Goal: Complete application form: Complete application form

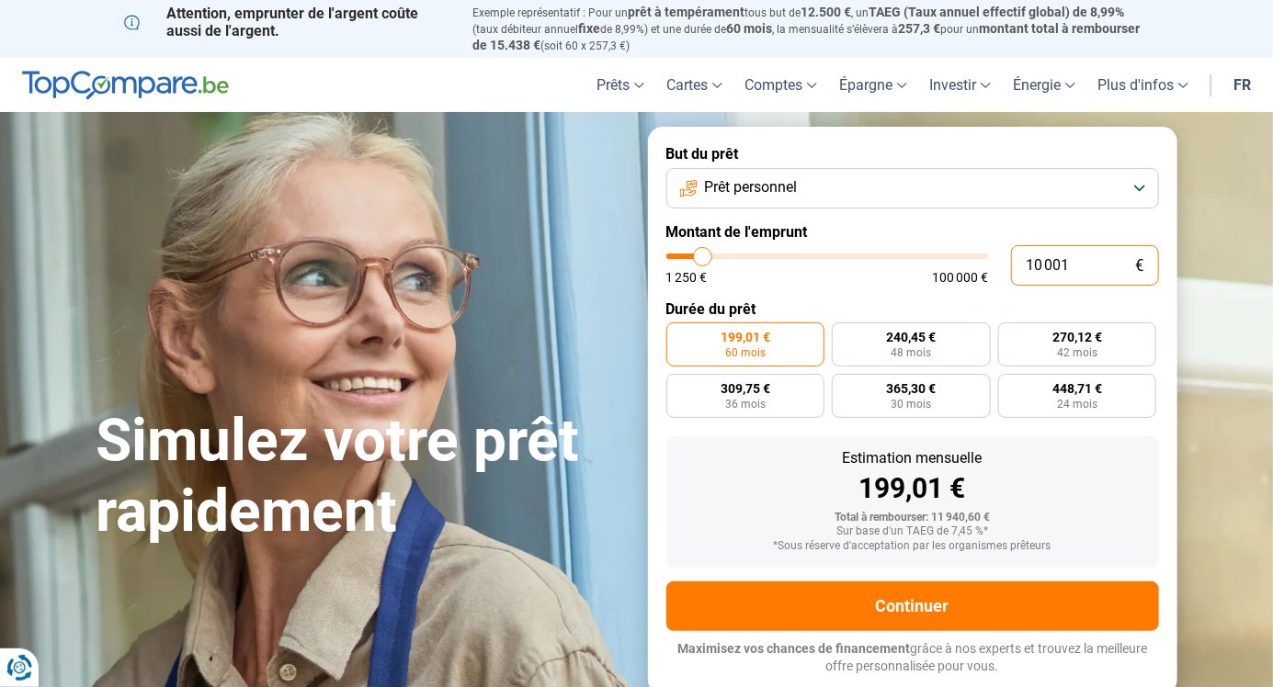
click at [1077, 267] on input "10 001" at bounding box center [1085, 265] width 148 height 40
type input "100 017"
type input "100000"
type input "100 000"
type input "100000"
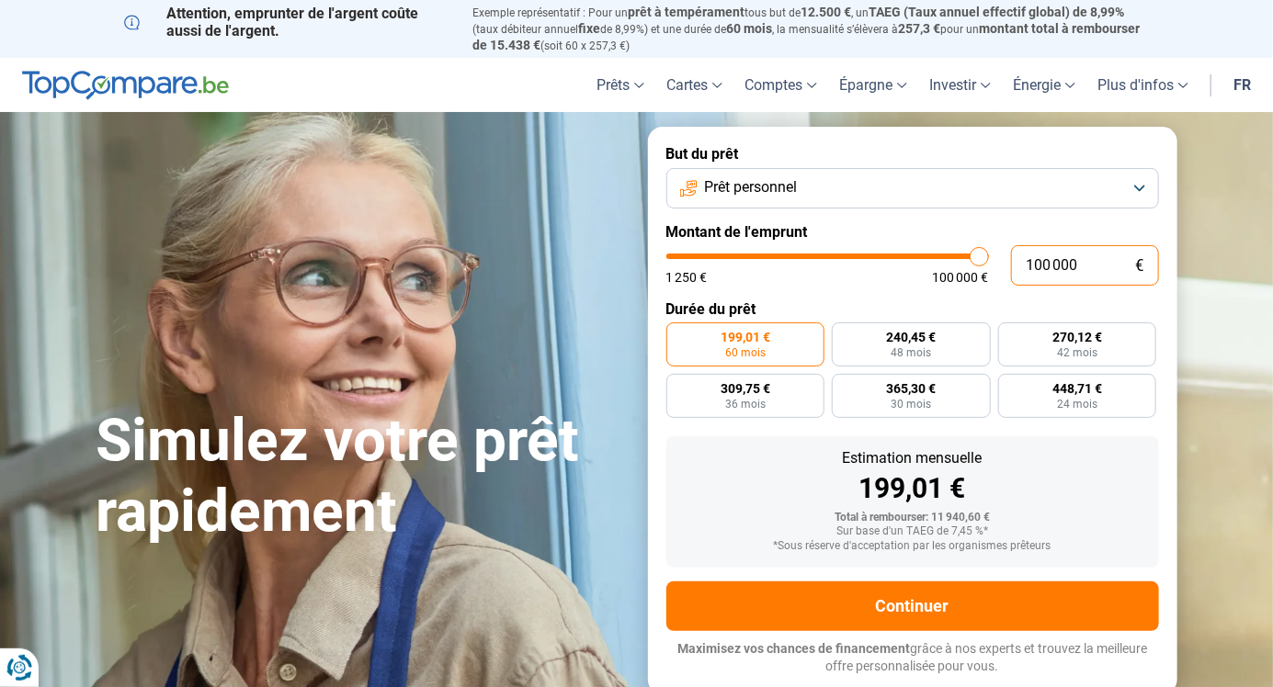
radio input "false"
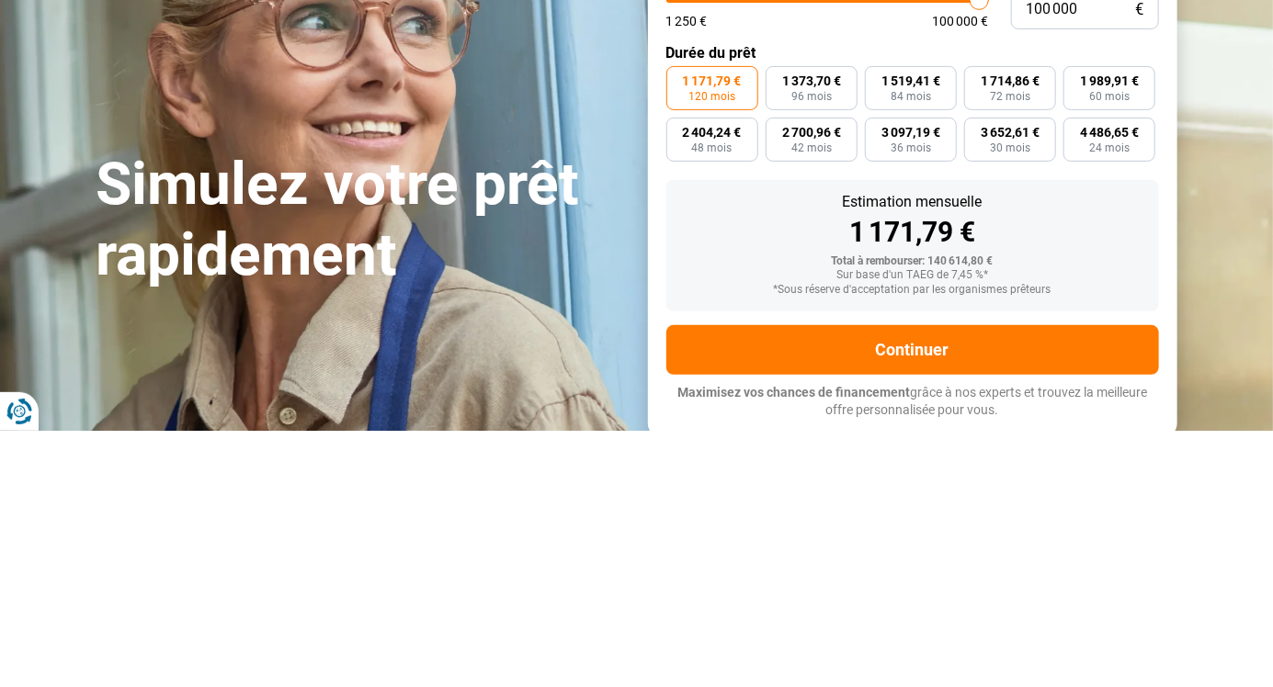
click at [1233, 514] on section "Simulez votre prêt rapidement Simulez votre prêt rapidement But du prêt Prêt pe…" at bounding box center [636, 410] width 1273 height 596
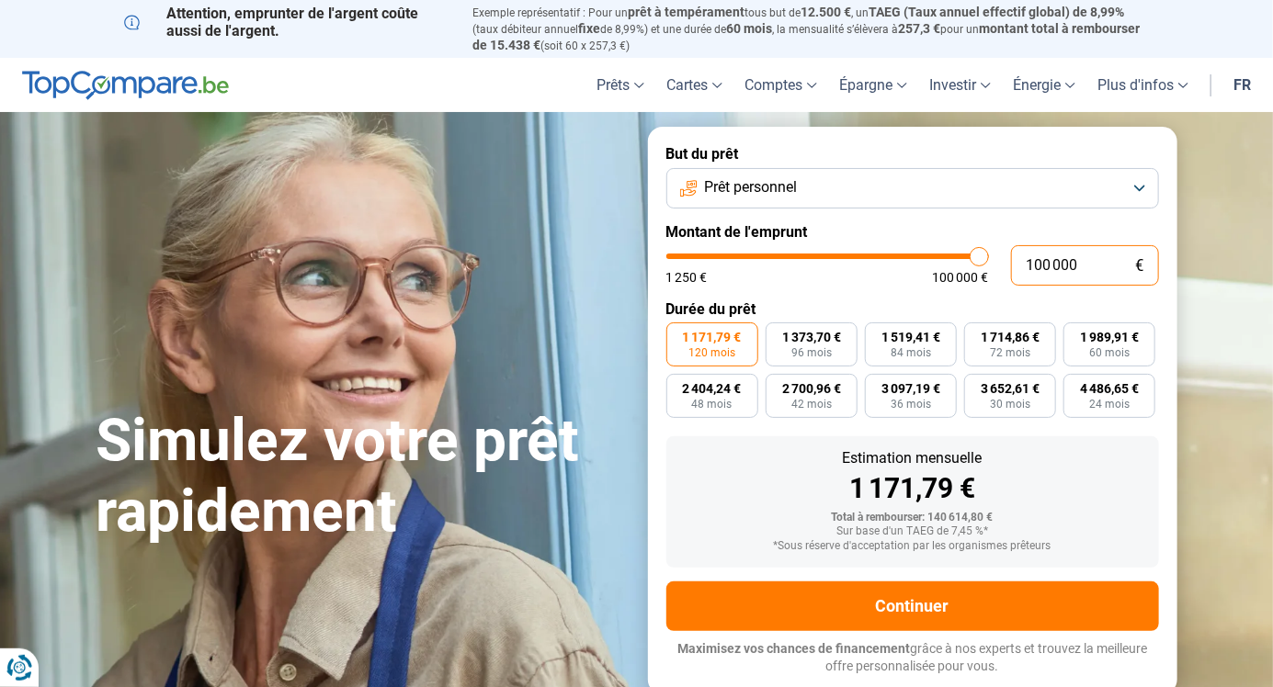
click at [1091, 271] on input "100 000" at bounding box center [1085, 265] width 148 height 40
type input "96 500"
type input "96500"
type input "93 250"
type input "93250"
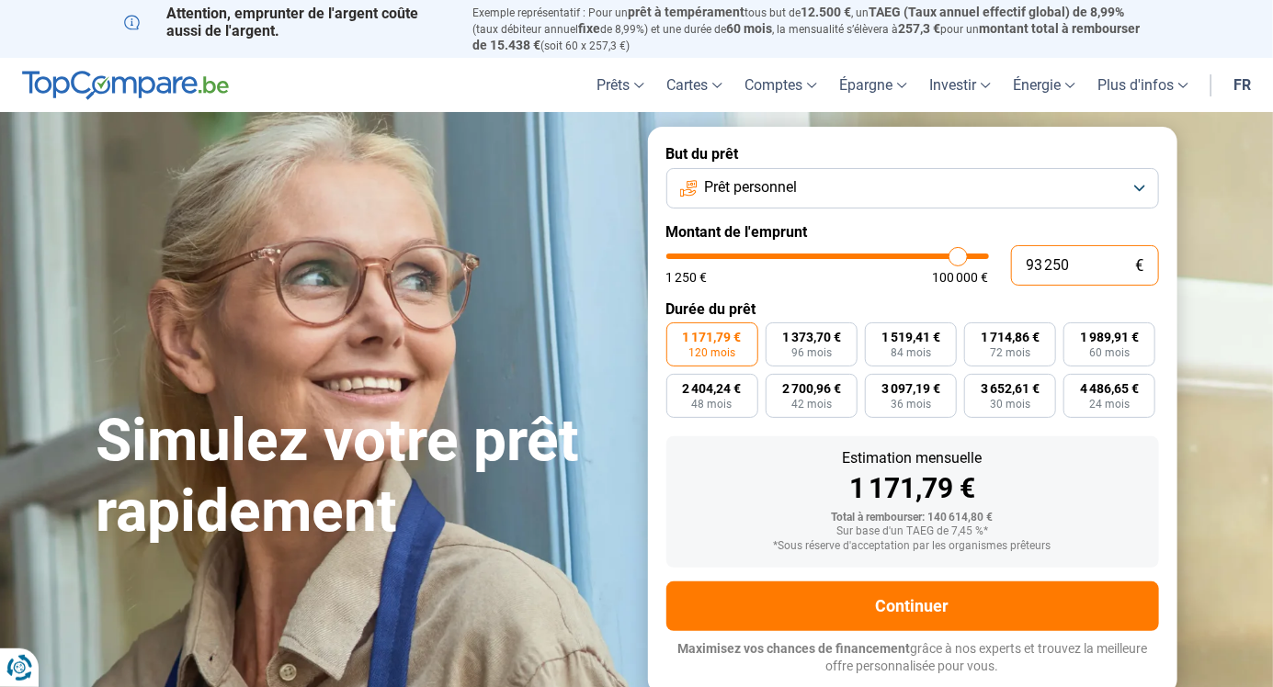
type input "88 750"
type input "88750"
type input "85 750"
type input "85750"
type input "82 250"
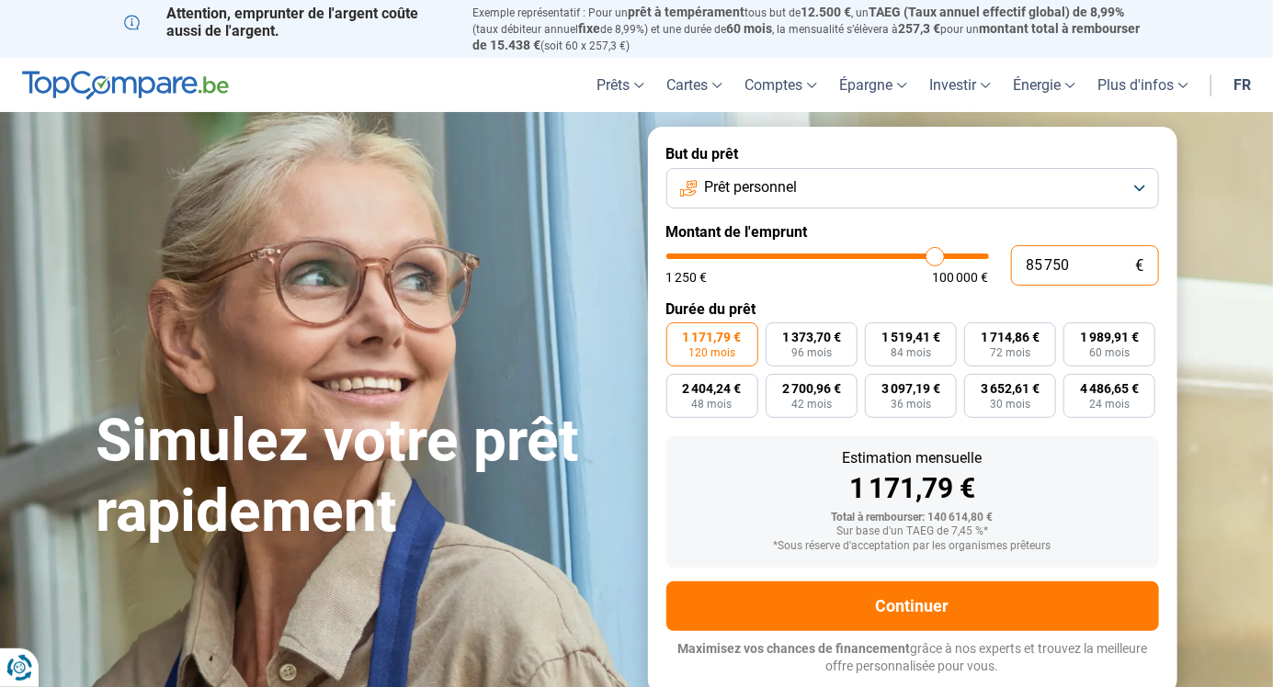
type input "82250"
type input "78 500"
type input "78500"
type input "74 500"
type input "74500"
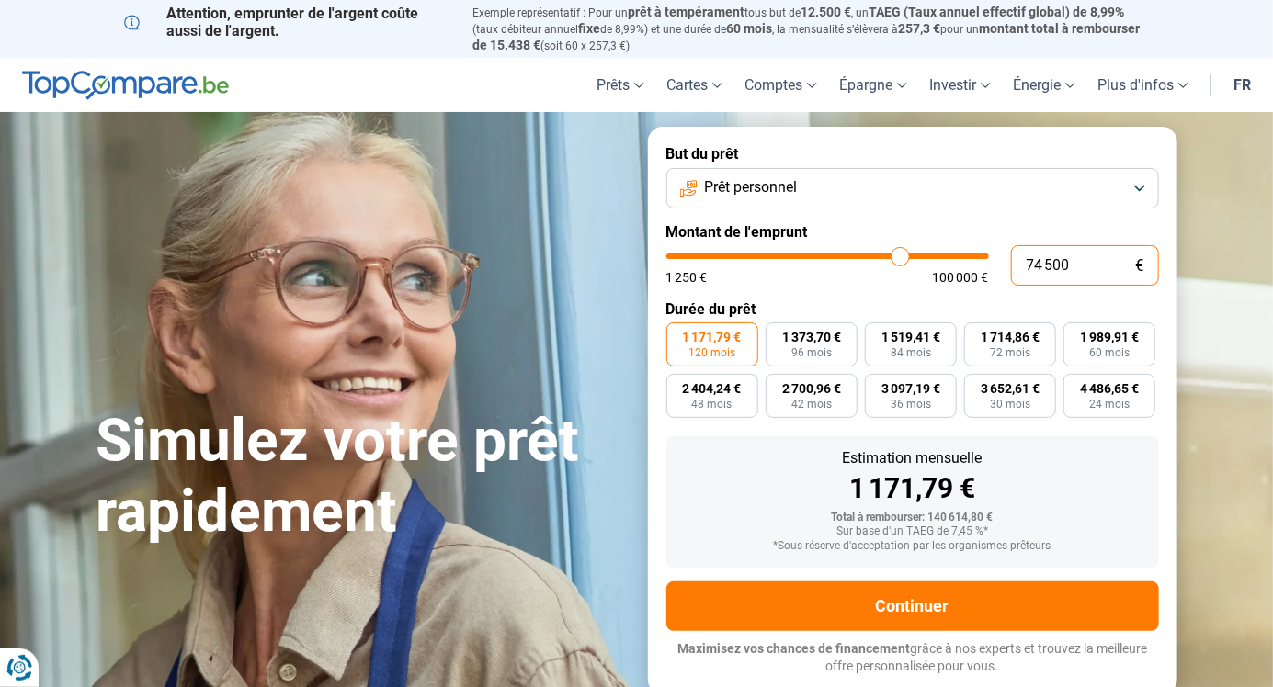
type input "71 500"
type input "71500"
type input "65 750"
type input "65750"
type input "62 000"
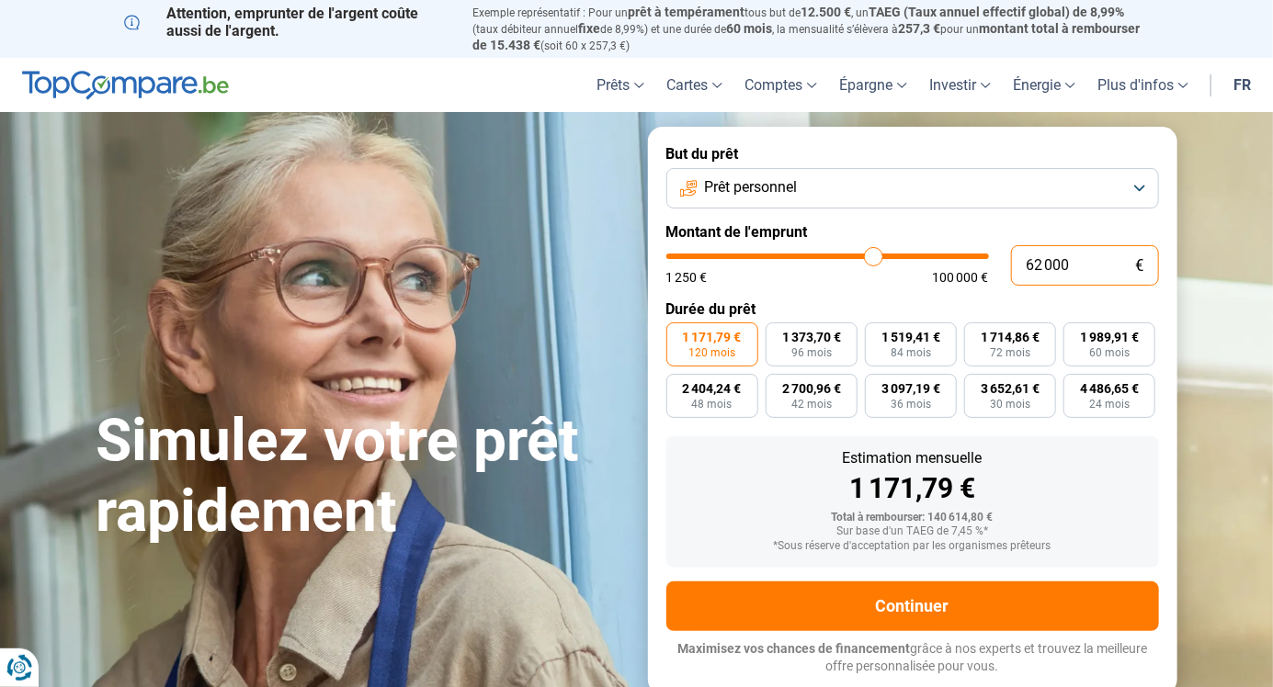
type input "62000"
type input "59 250"
type input "59250"
type input "54 750"
type input "54750"
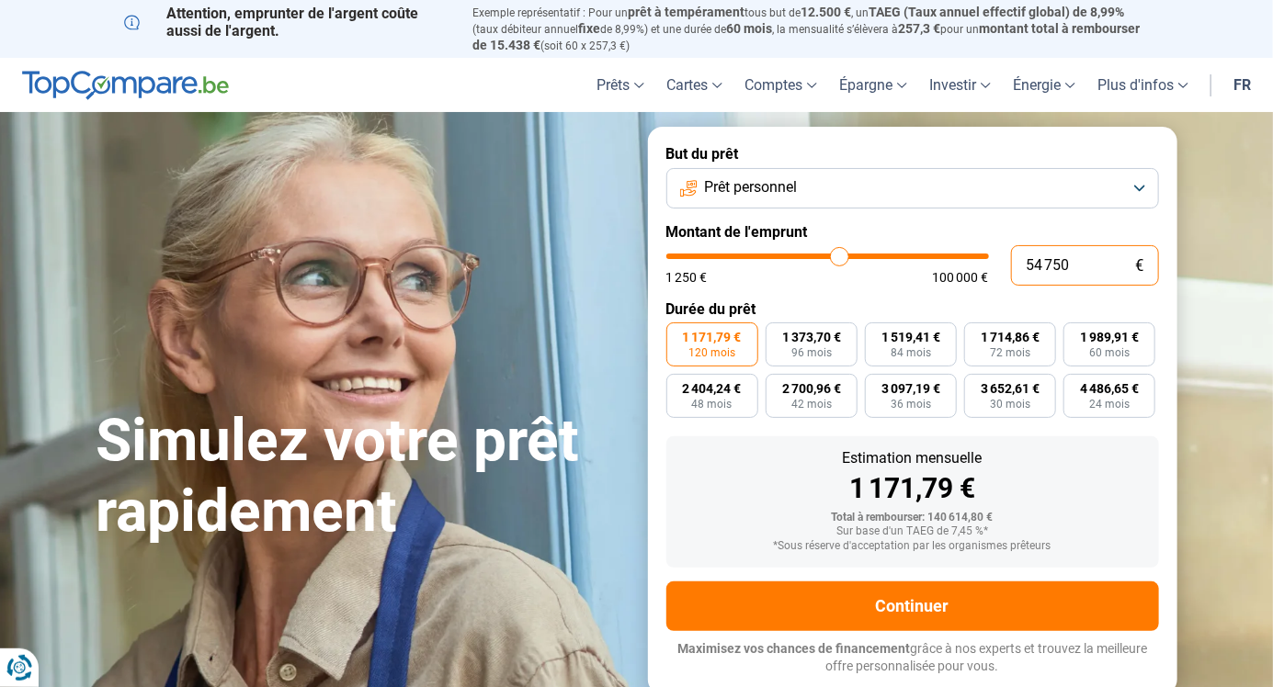
type input "52 250"
type input "52250"
type input "47 750"
type input "47750"
type input "44 250"
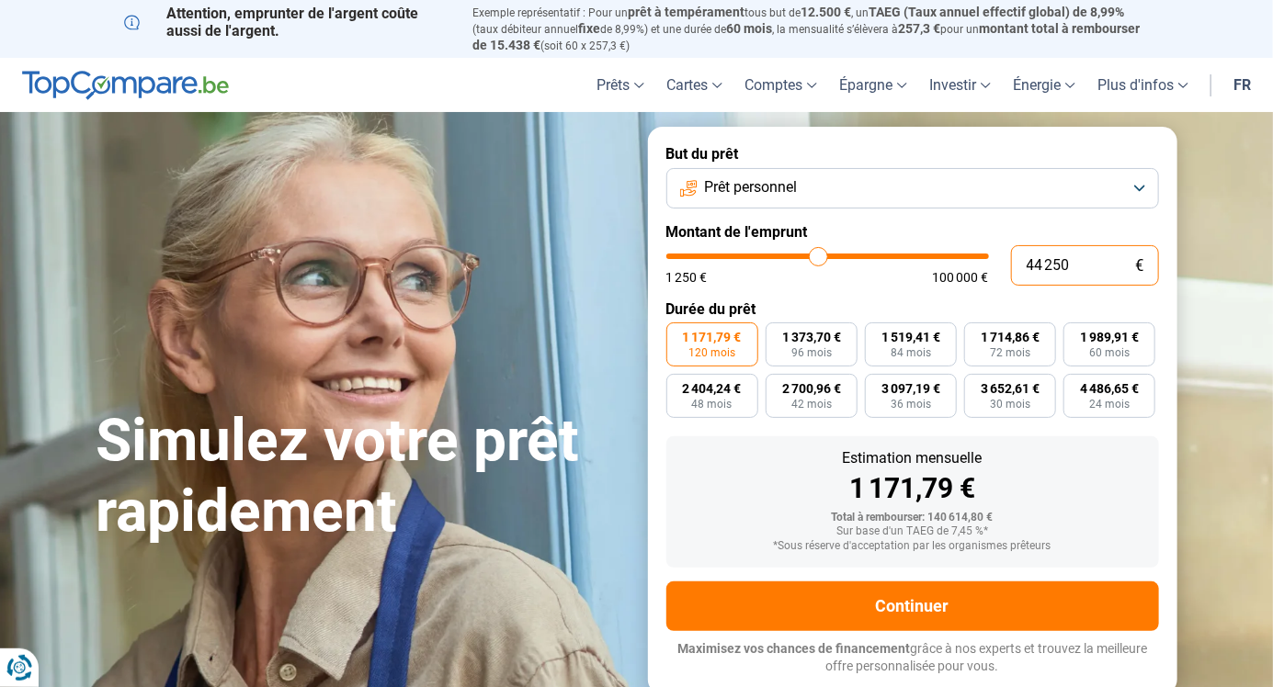
type input "44250"
type input "41 750"
type input "41750"
type input "37 000"
type input "37000"
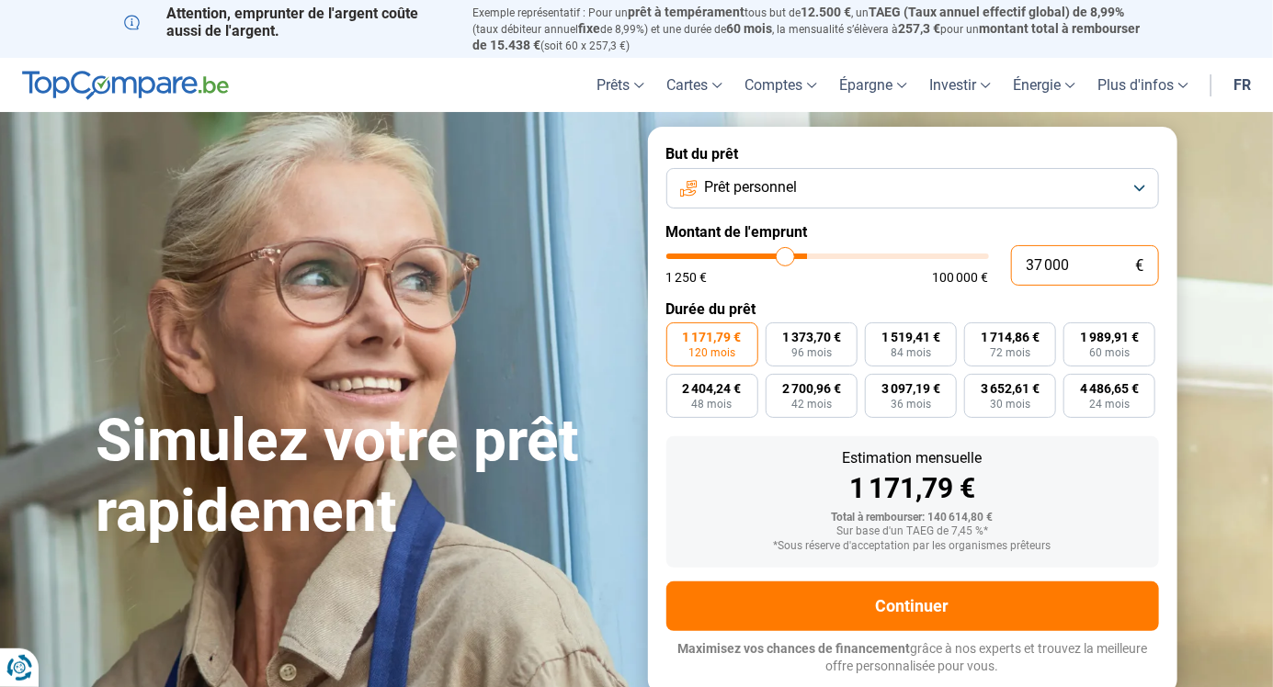
type input "34 250"
type input "34250"
type input "30 500"
type input "30500"
type input "28 500"
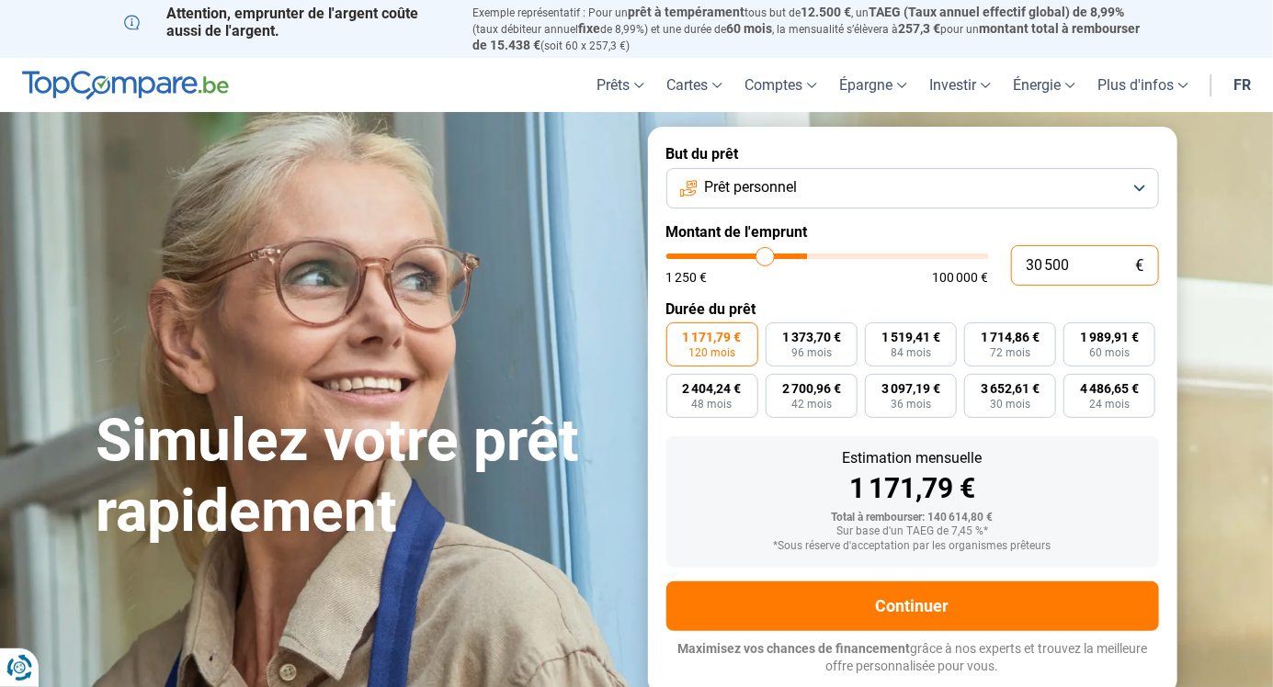
type input "28500"
type input "25 500"
type input "25500"
type input "23 500"
type input "23500"
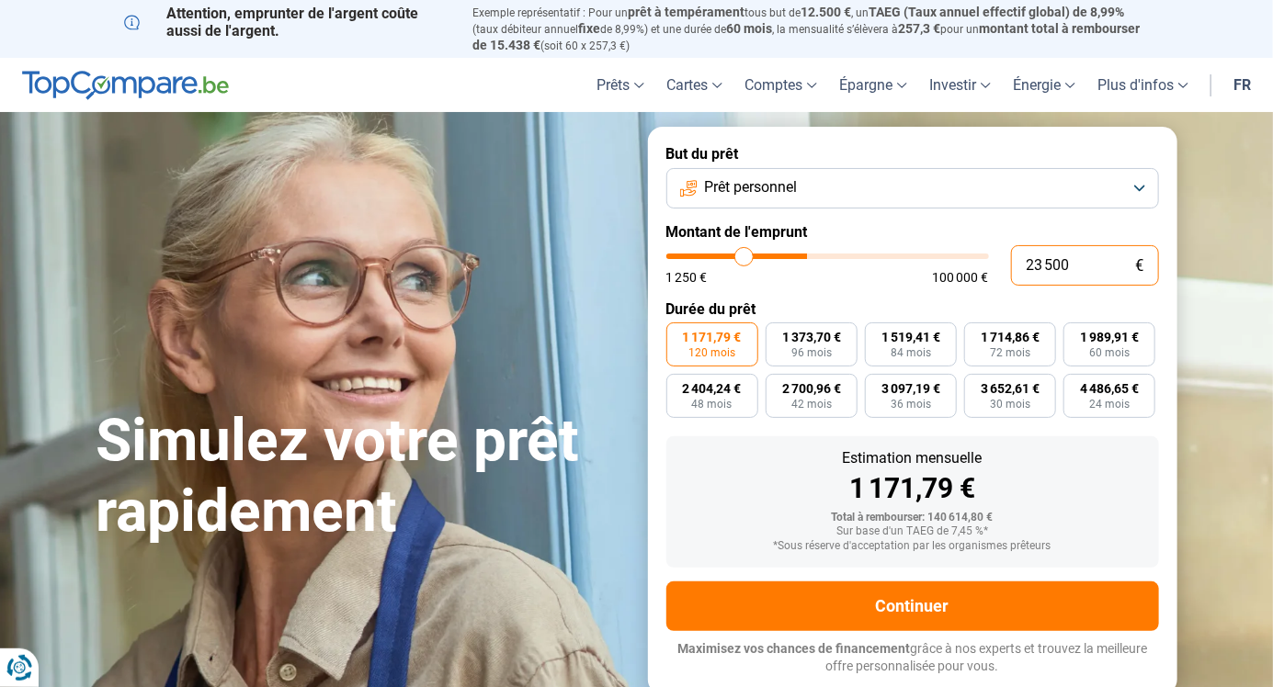
type input "22 250"
type input "22000"
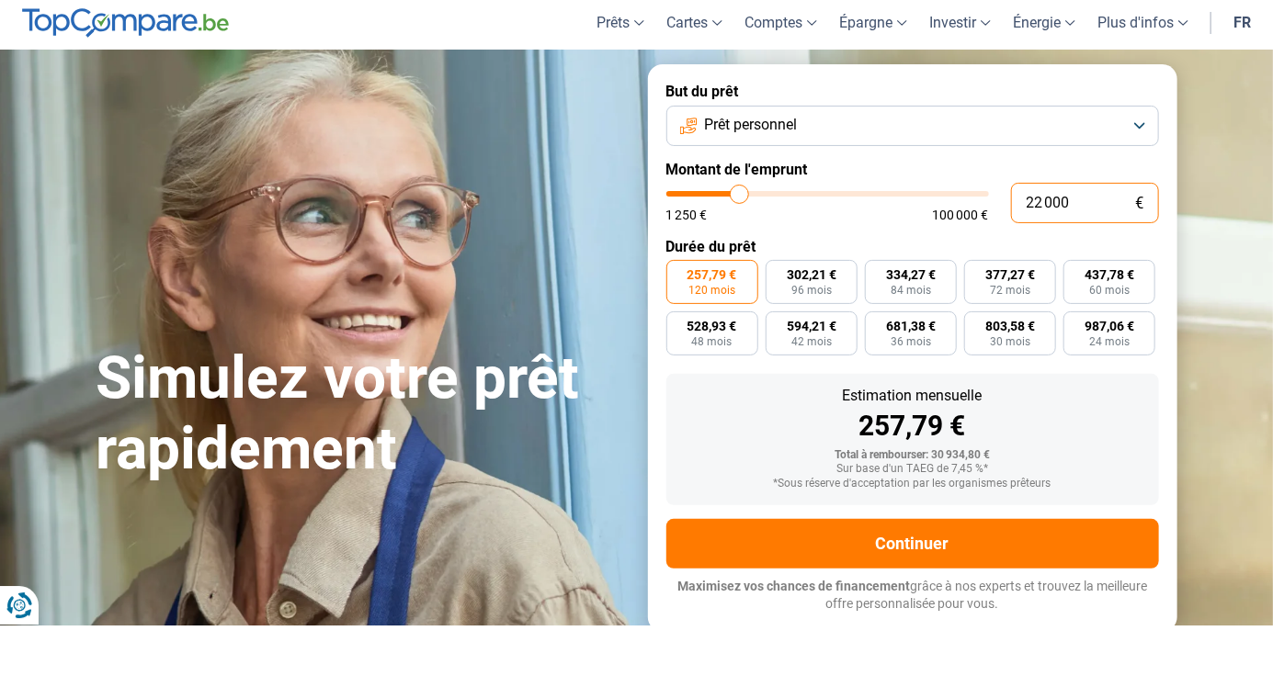
click at [1093, 267] on input "22 000" at bounding box center [1085, 265] width 148 height 40
type input "722 000"
type input "100000"
type input "100 000"
type input "100000"
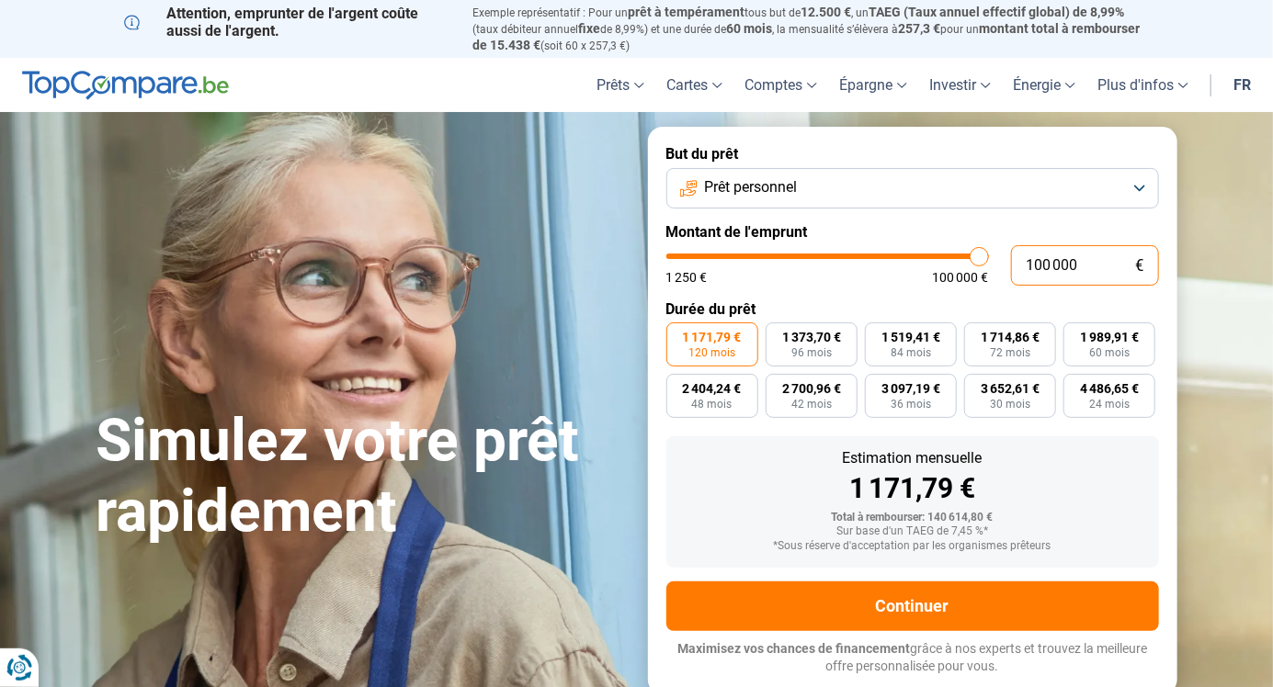
type input "96 250"
type input "96250"
type input "92 750"
type input "92750"
type input "88 500"
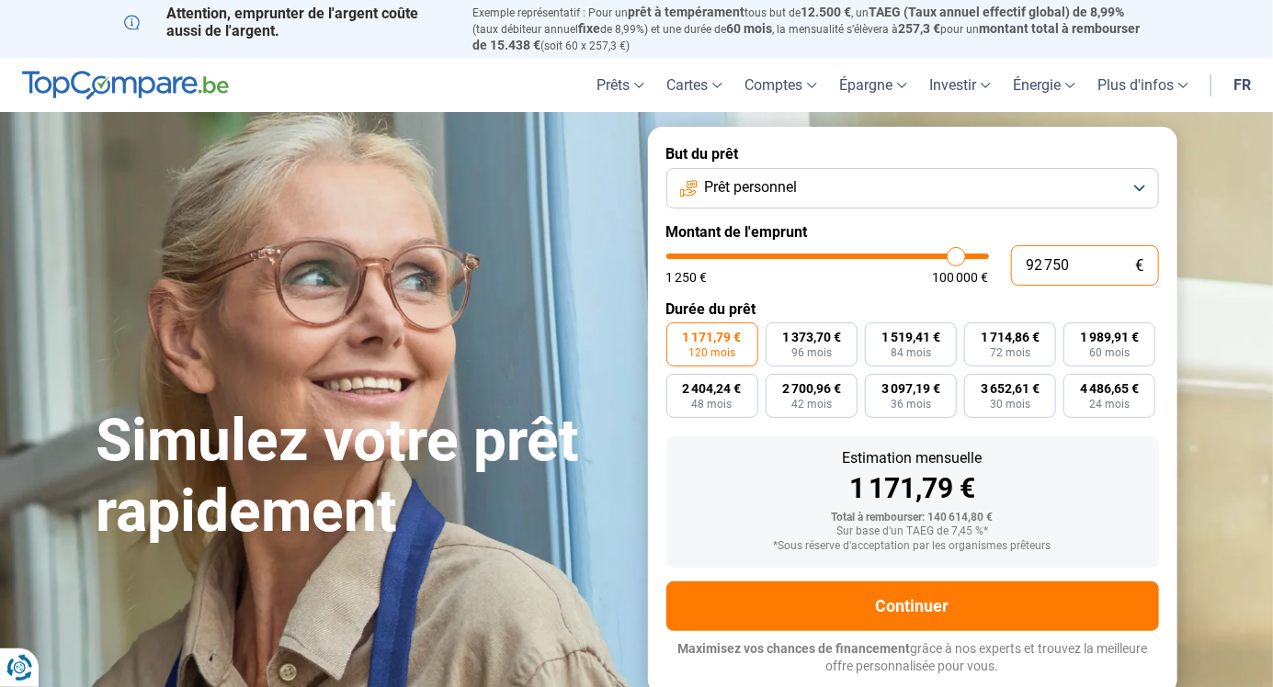
type input "88500"
type input "84 750"
type input "84750"
type input "82 250"
type input "82250"
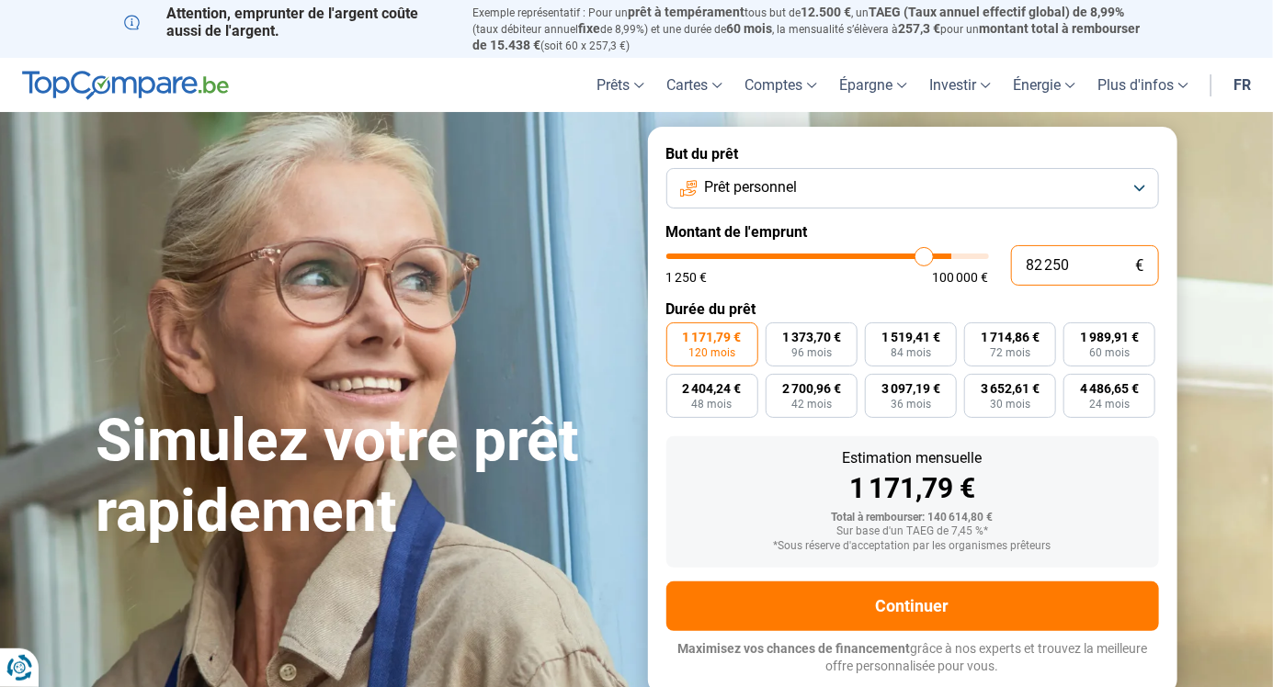
type input "78 500"
type input "78500"
type input "74 000"
type input "74000"
type input "66 500"
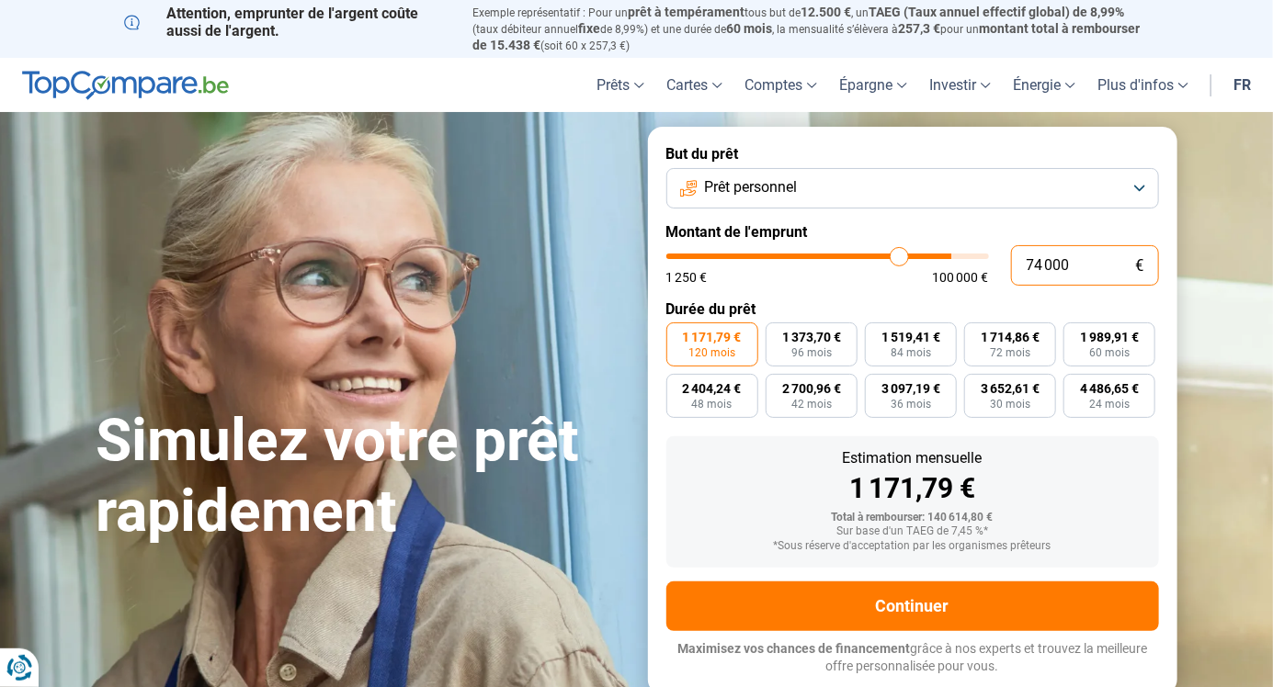
type input "66500"
type input "60 250"
type input "60250"
type input "56 000"
type input "56000"
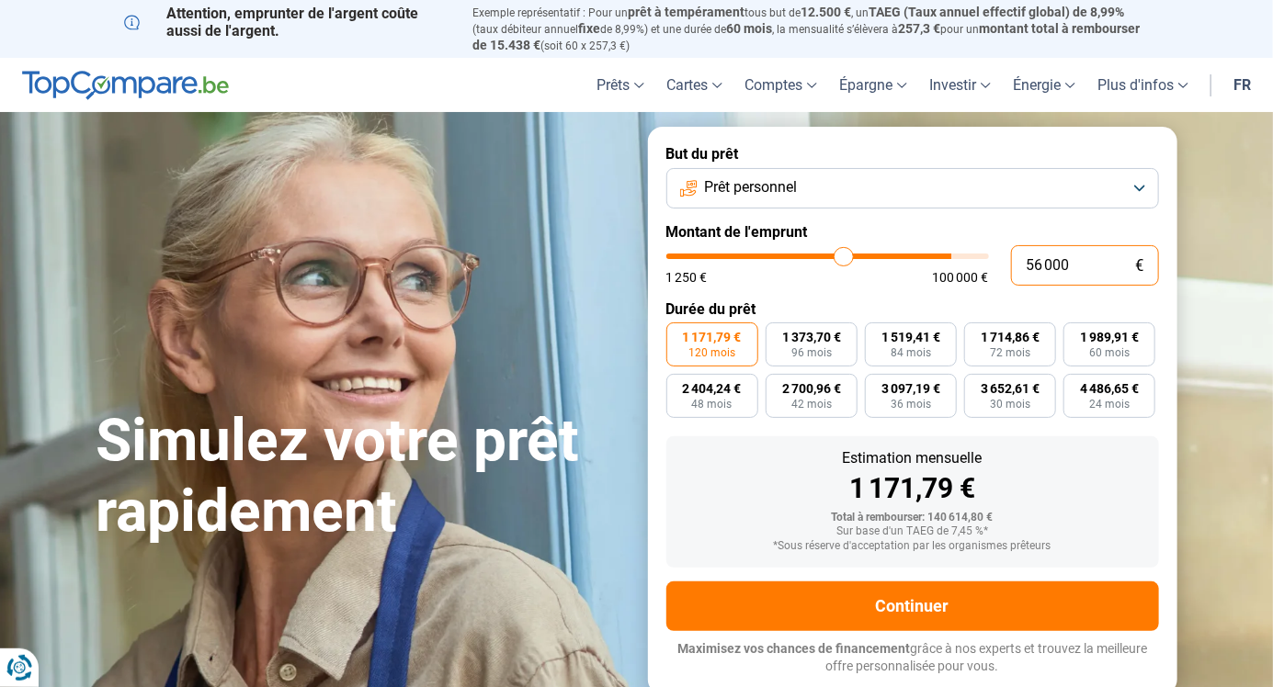
type input "49 250"
type input "49250"
type input "45 500"
type input "45500"
type input "41 250"
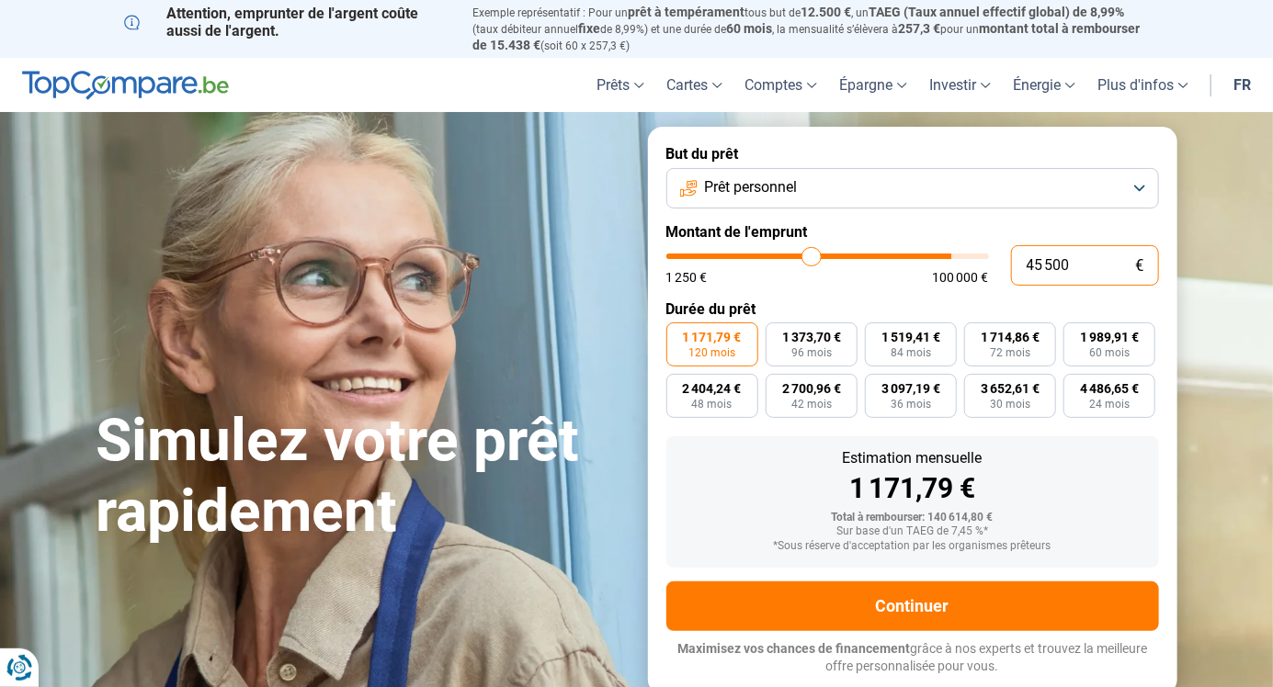
type input "41250"
type input "35 000"
type input "35000"
type input "31 250"
type input "31250"
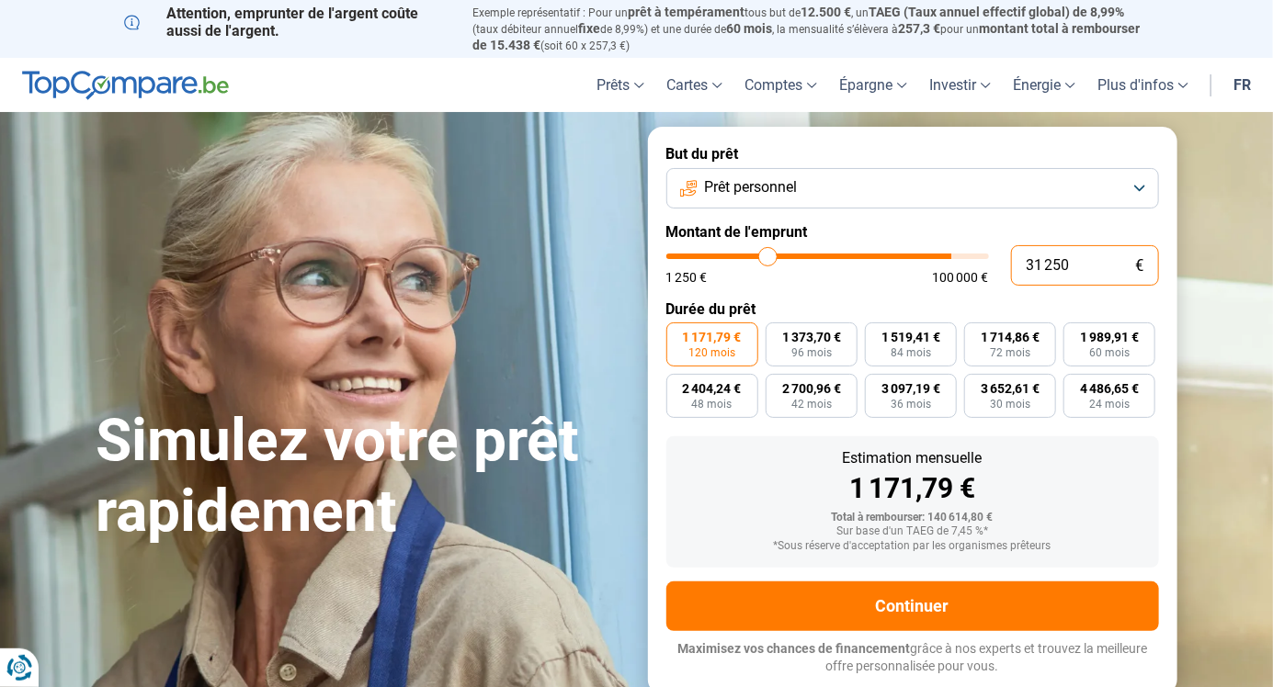
type input "25 500"
type input "25500"
type input "21 500"
type input "21500"
type input "17 500"
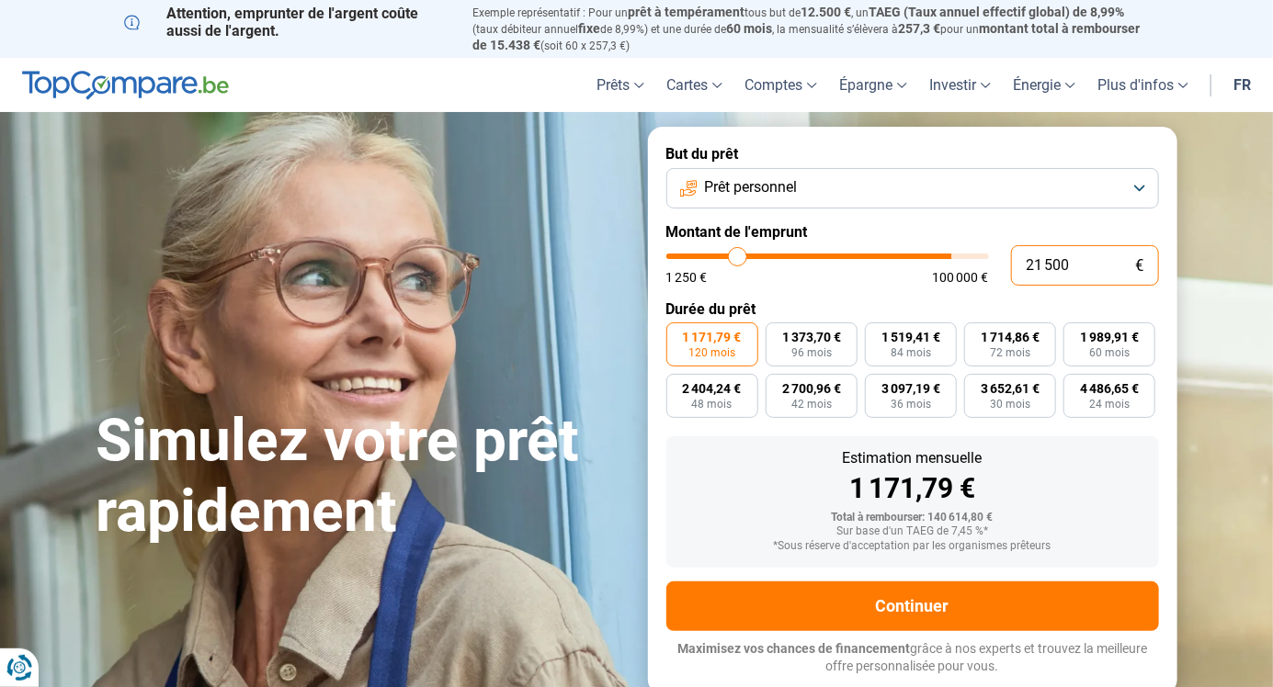
type input "17500"
type input "13 500"
type input "13500"
type input "8 500"
type input "8500"
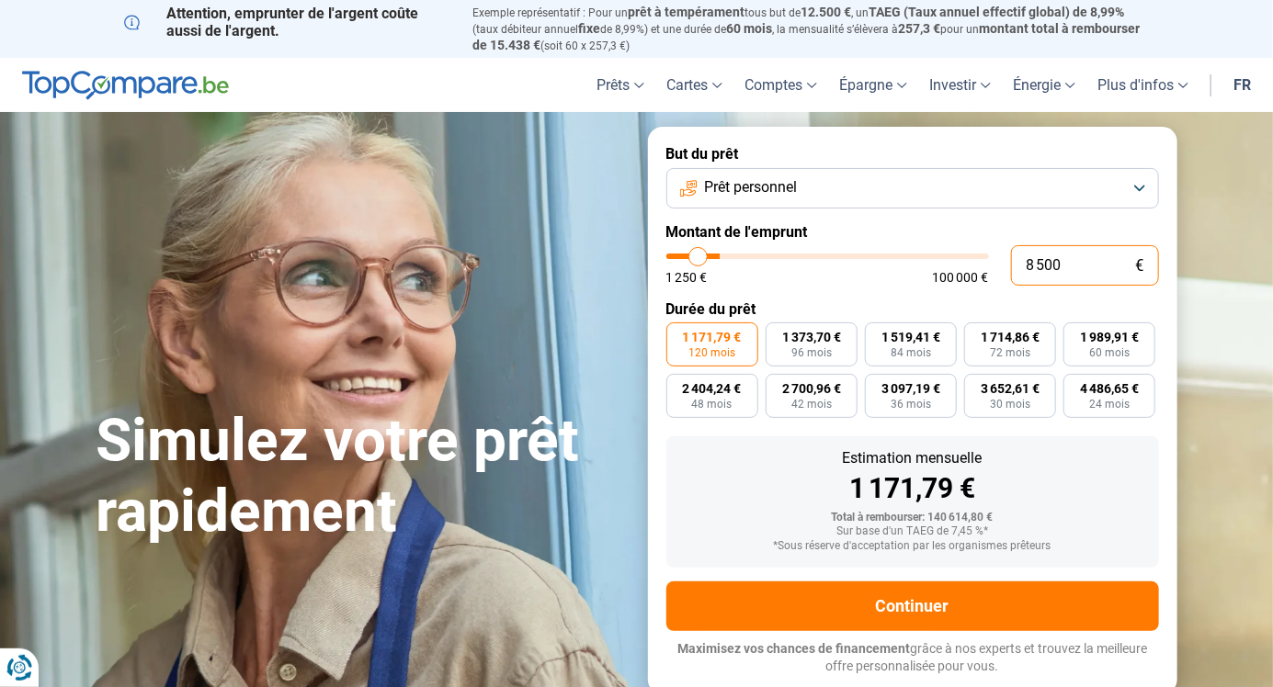
type input "6 750"
type input "6750"
type input "3 250"
type input "3250"
type input "1 250"
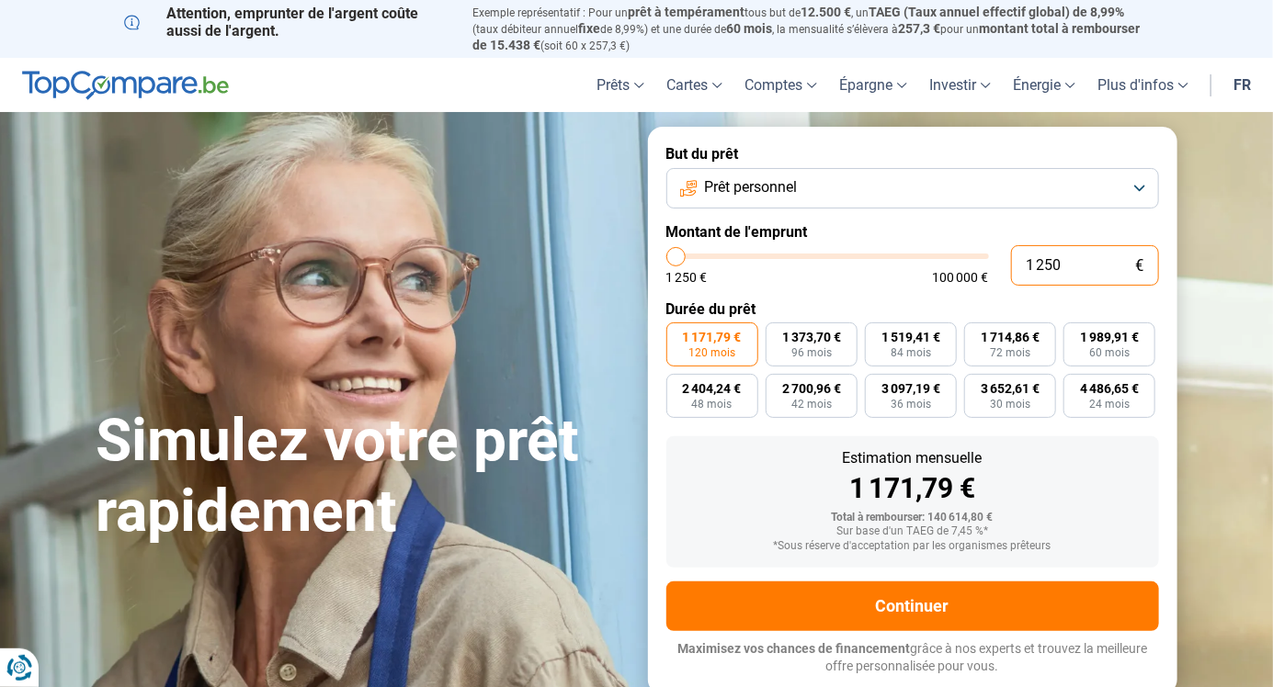
type input "1250"
radio input "true"
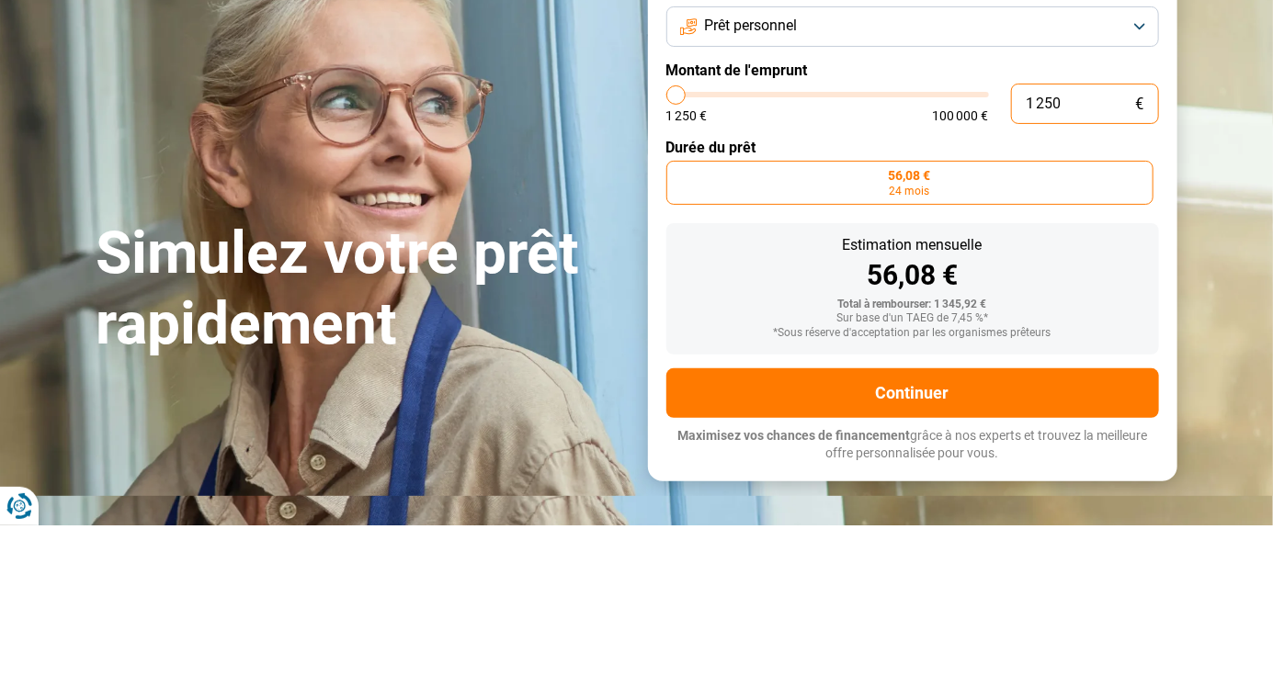
type input "12 507"
type input "12500"
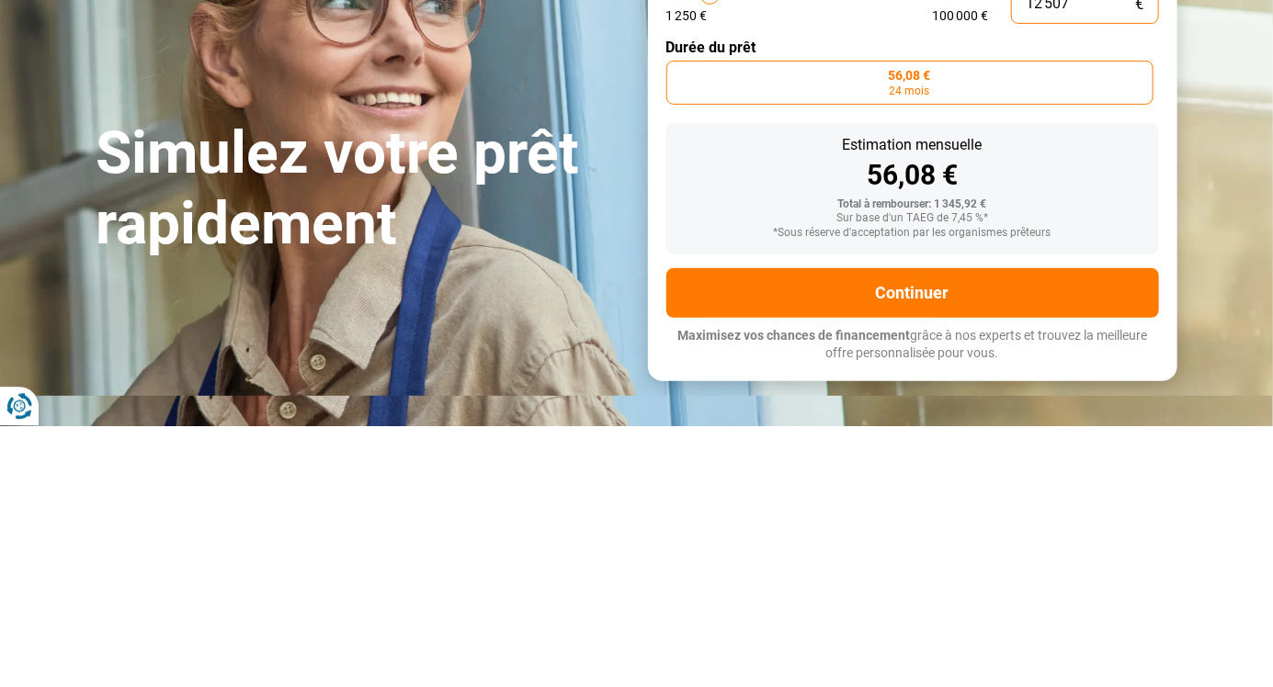
type input "125 070"
type input "100000"
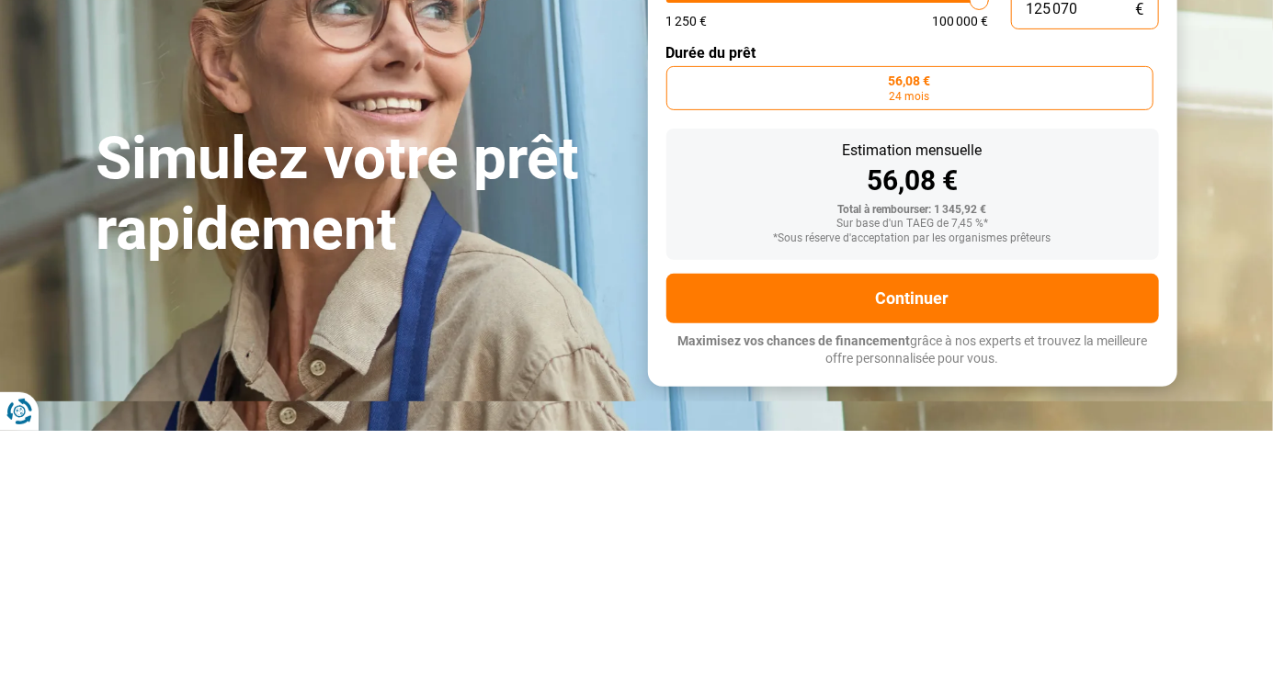
type input "100 000"
type input "100000"
radio input "false"
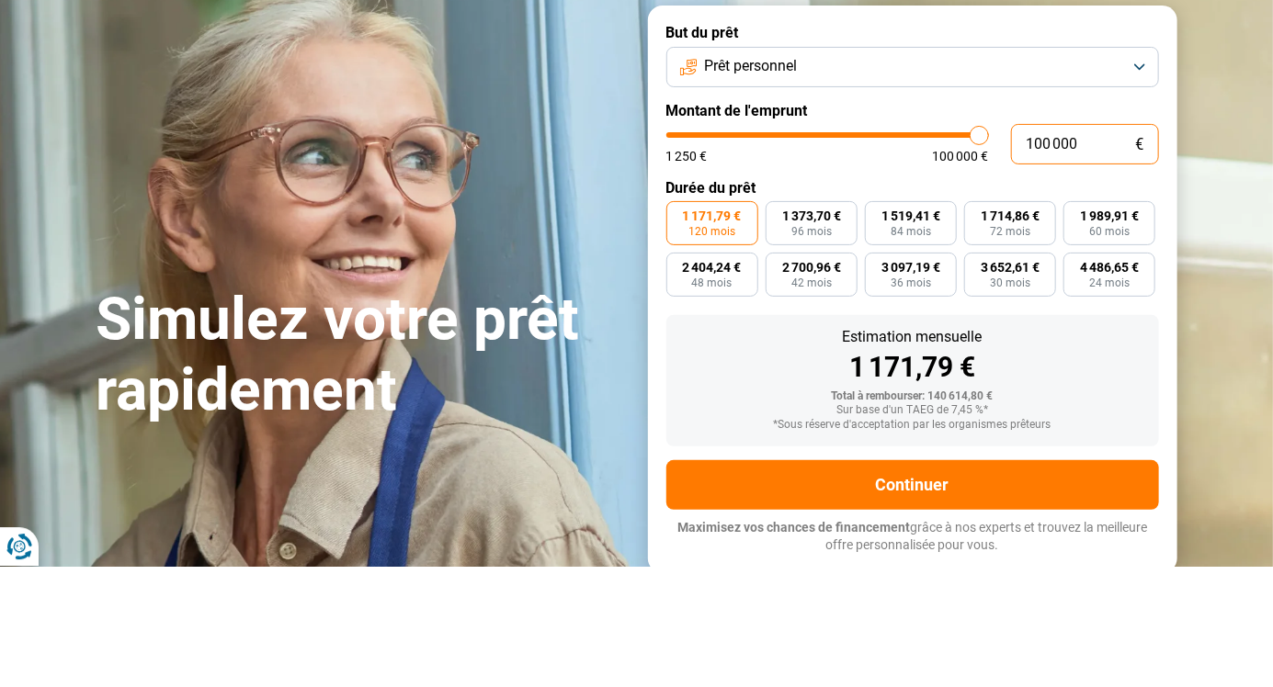
type input "89 500"
type input "89500"
type input "86 750"
type input "86750"
type input "85 000"
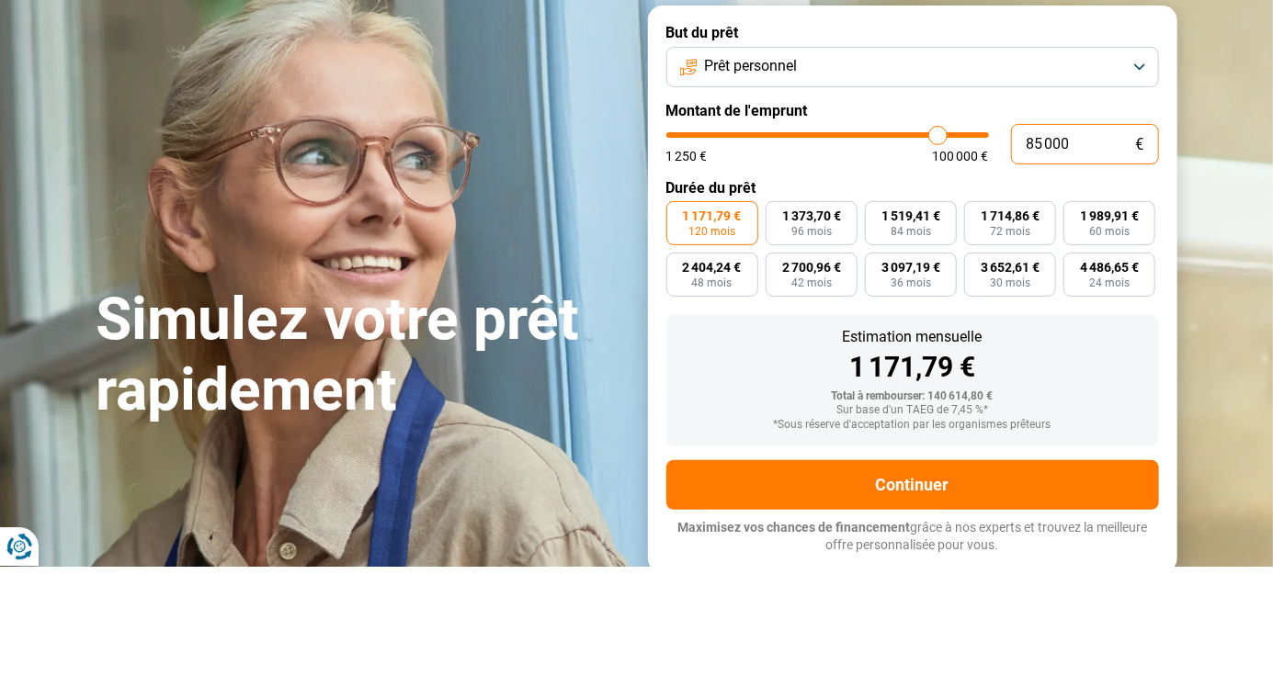
type input "85000"
type input "81 000"
type input "81000"
type input "78 500"
type input "78500"
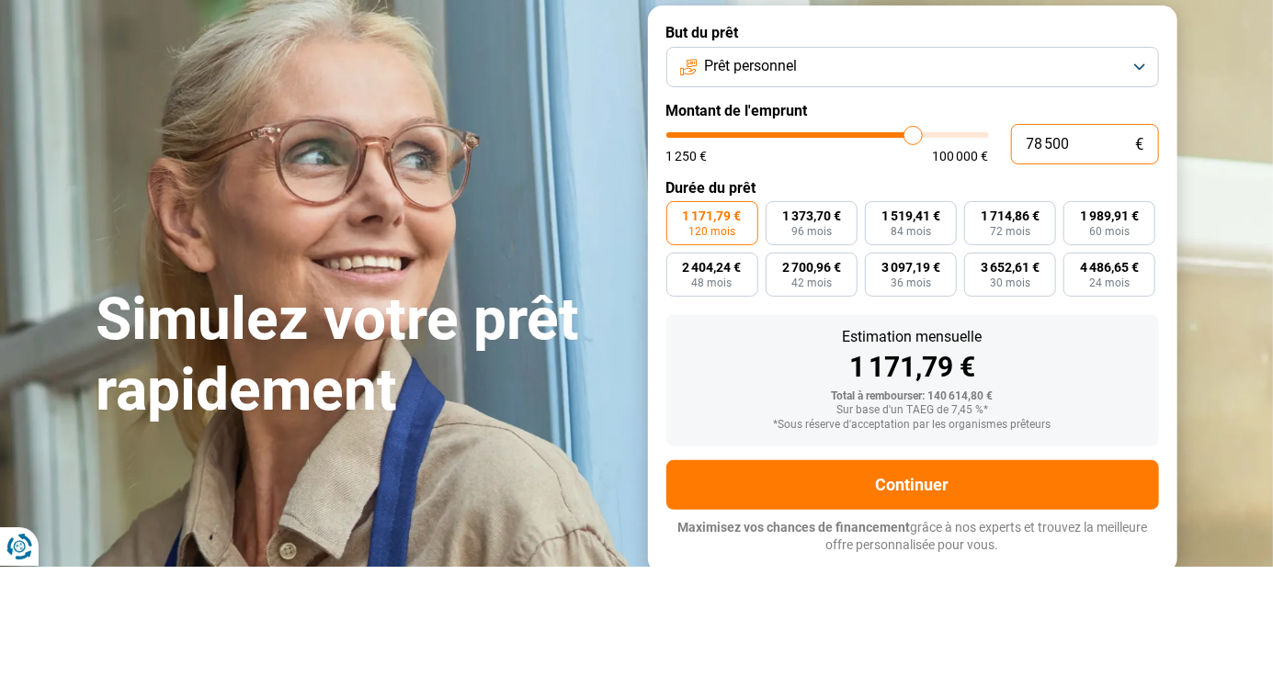
type input "74 250"
type input "74250"
type input "70 500"
type input "70500"
type input "66 750"
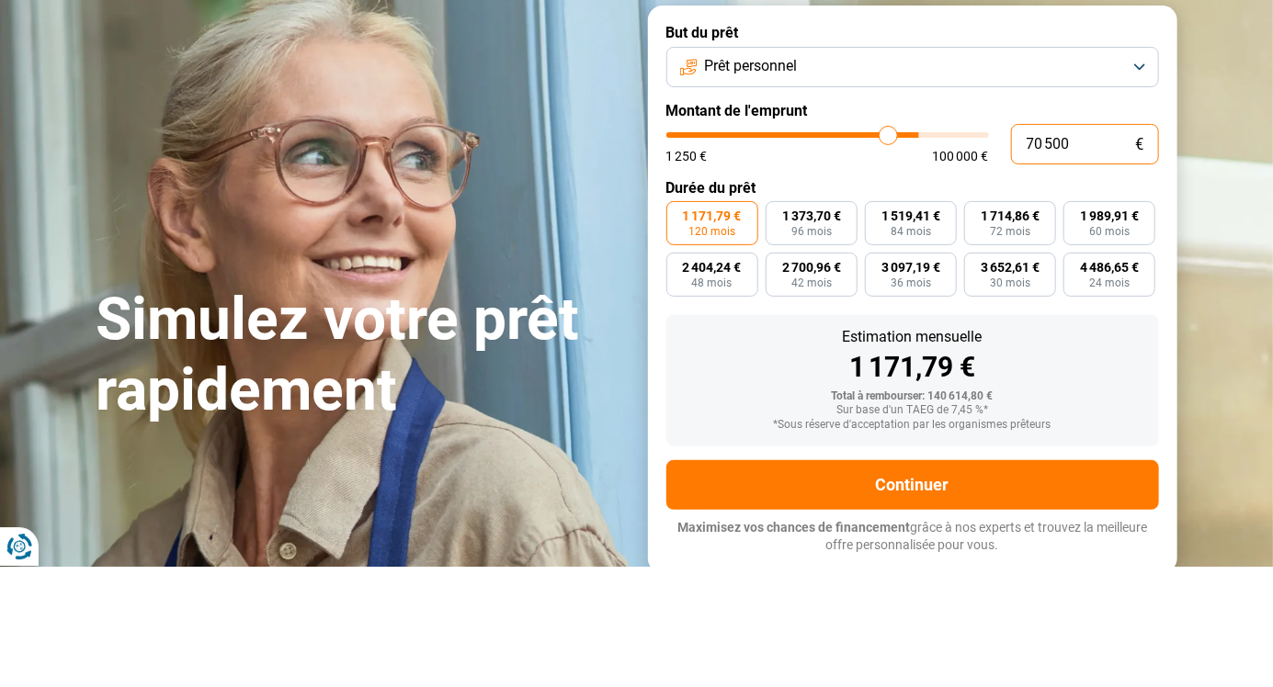
type input "66750"
type input "63 500"
type input "63500"
type input "58 250"
type input "58250"
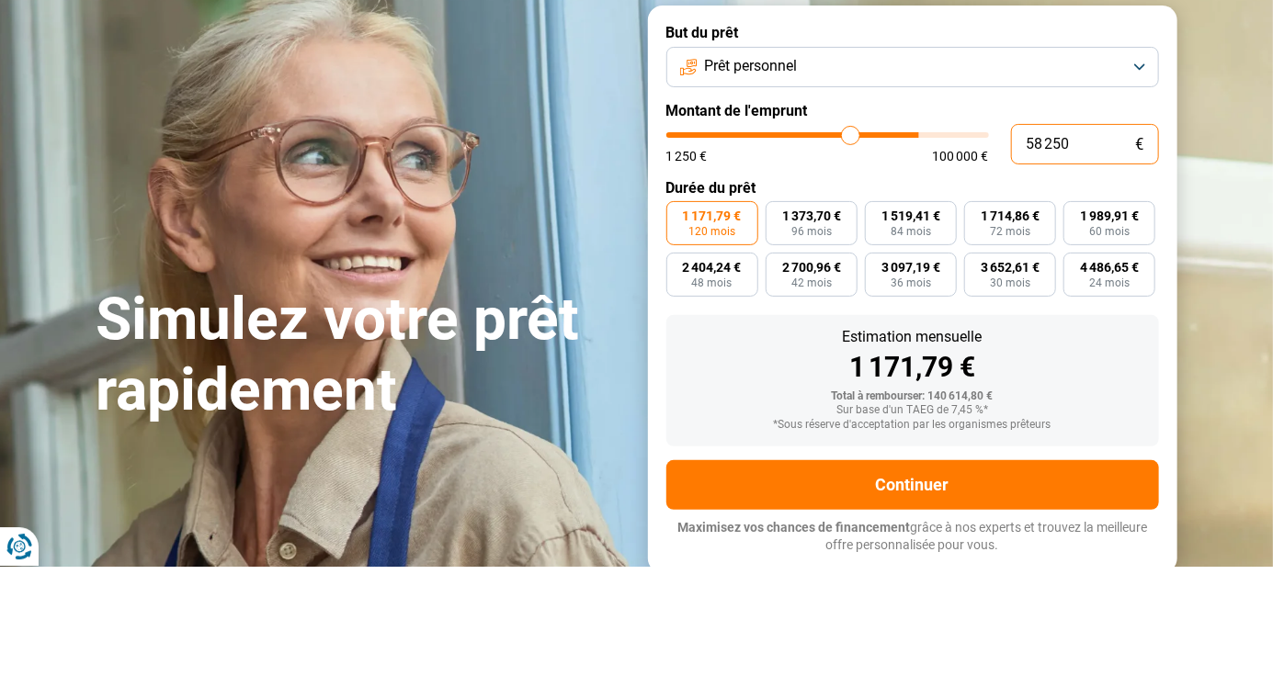
type input "53 000"
type input "53000"
type input "48 250"
type input "48250"
type input "44 250"
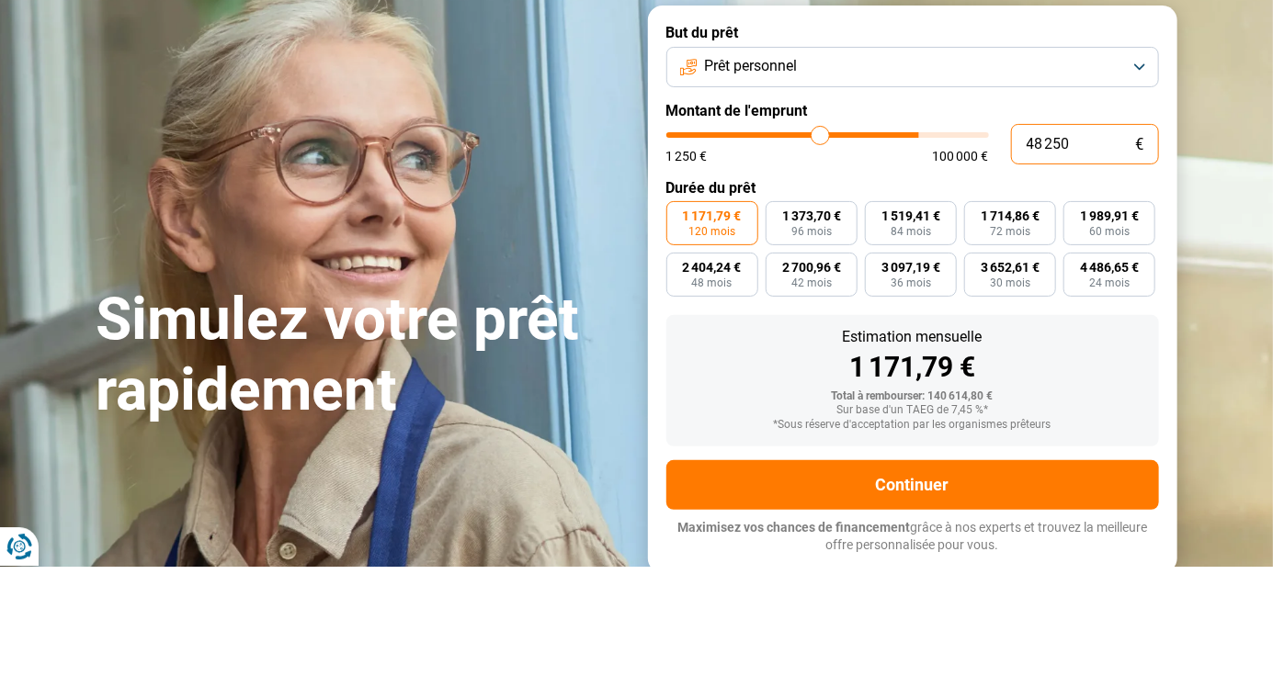
type input "44250"
type input "40 500"
type input "40500"
type input "36 750"
type input "36750"
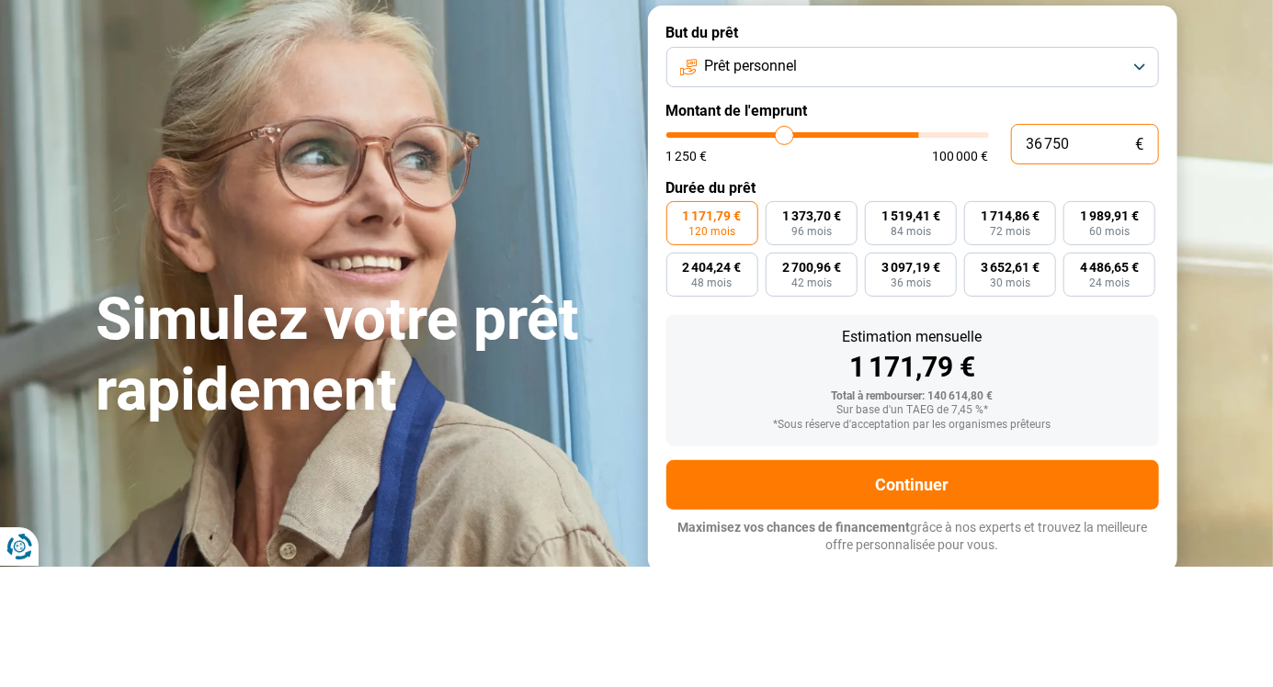
type input "33 000"
type input "33000"
type input "29 250"
type input "29250"
type input "25 750"
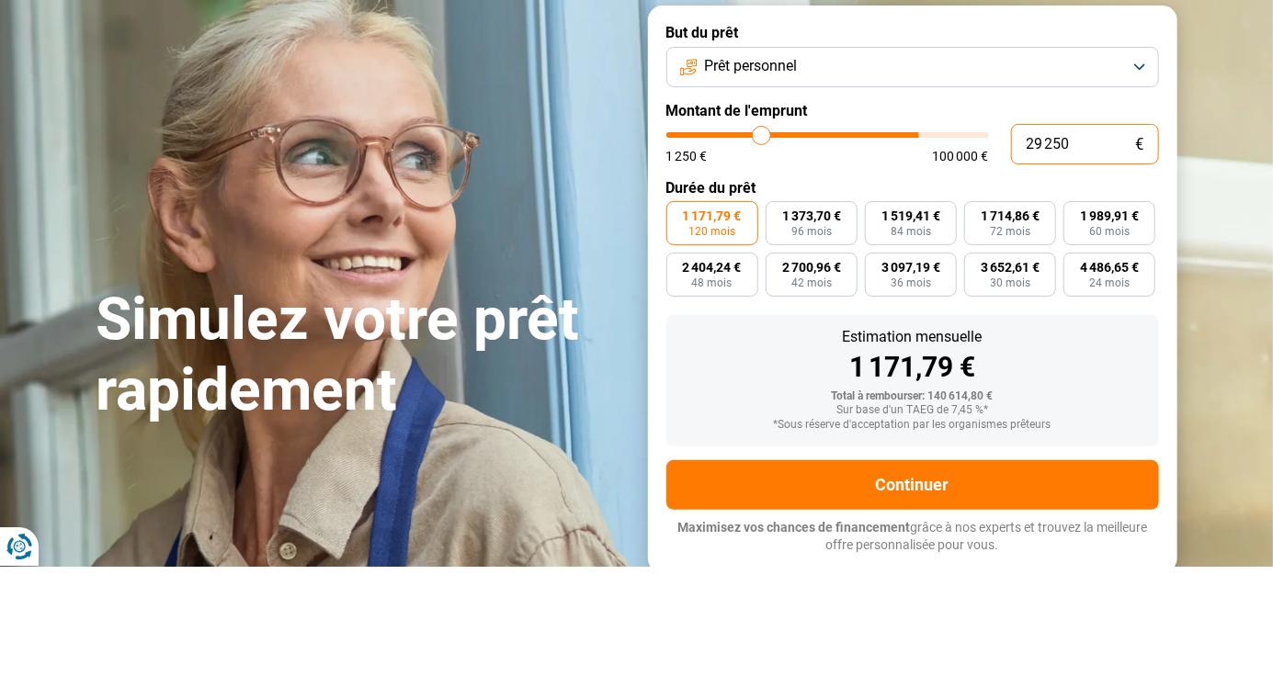
type input "25750"
type input "23 250"
type input "23250"
type input "19 500"
type input "19500"
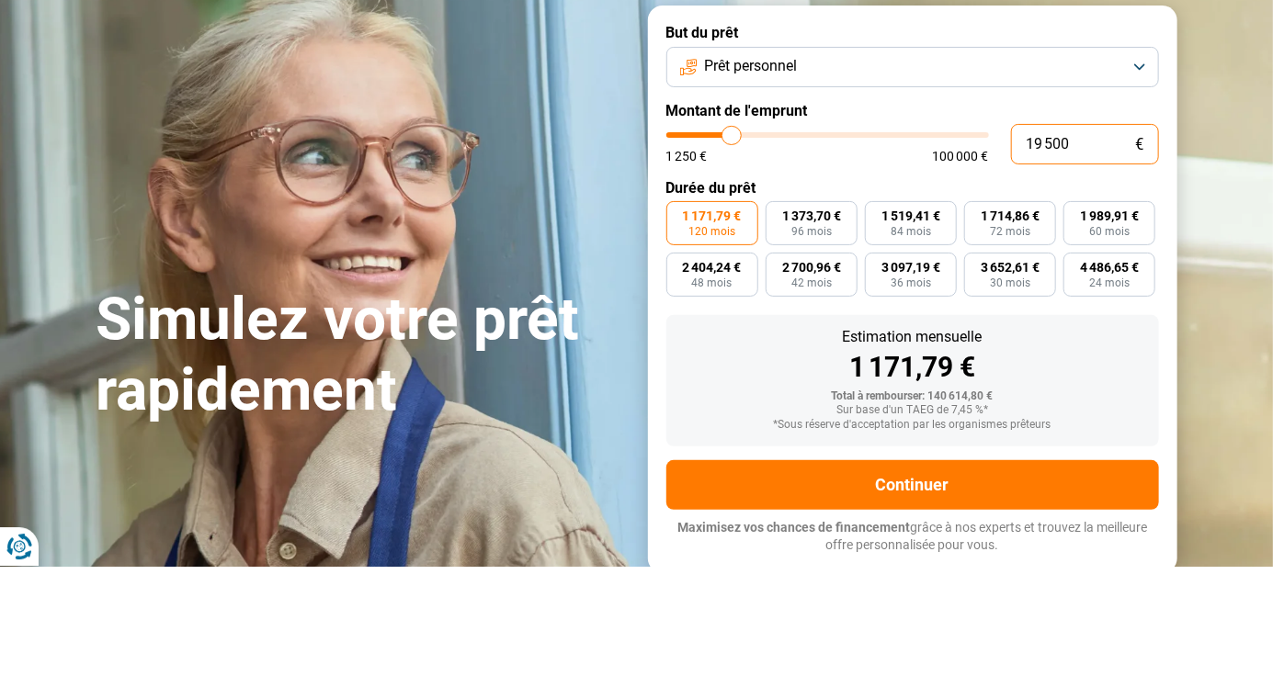
type input "17 000"
type input "17000"
type input "15 500"
type input "15500"
type input "13 250"
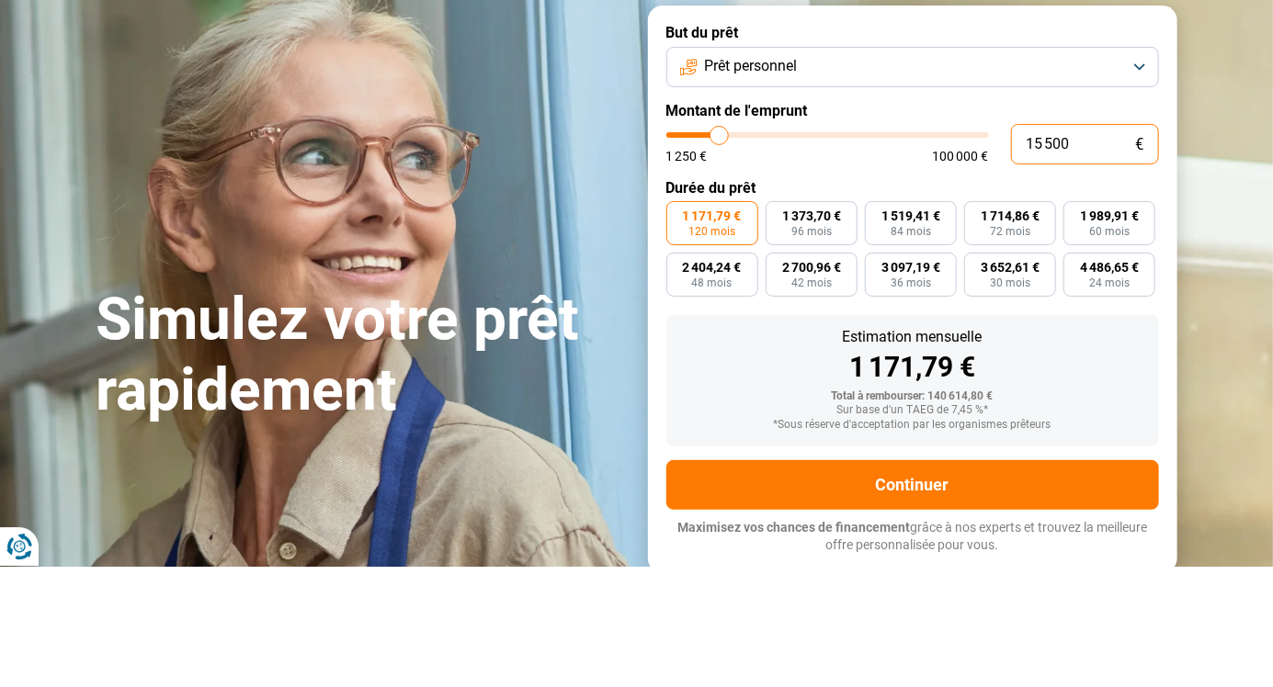
type input "13250"
type input "11 500"
type input "11500"
type input "10 000"
type input "10000"
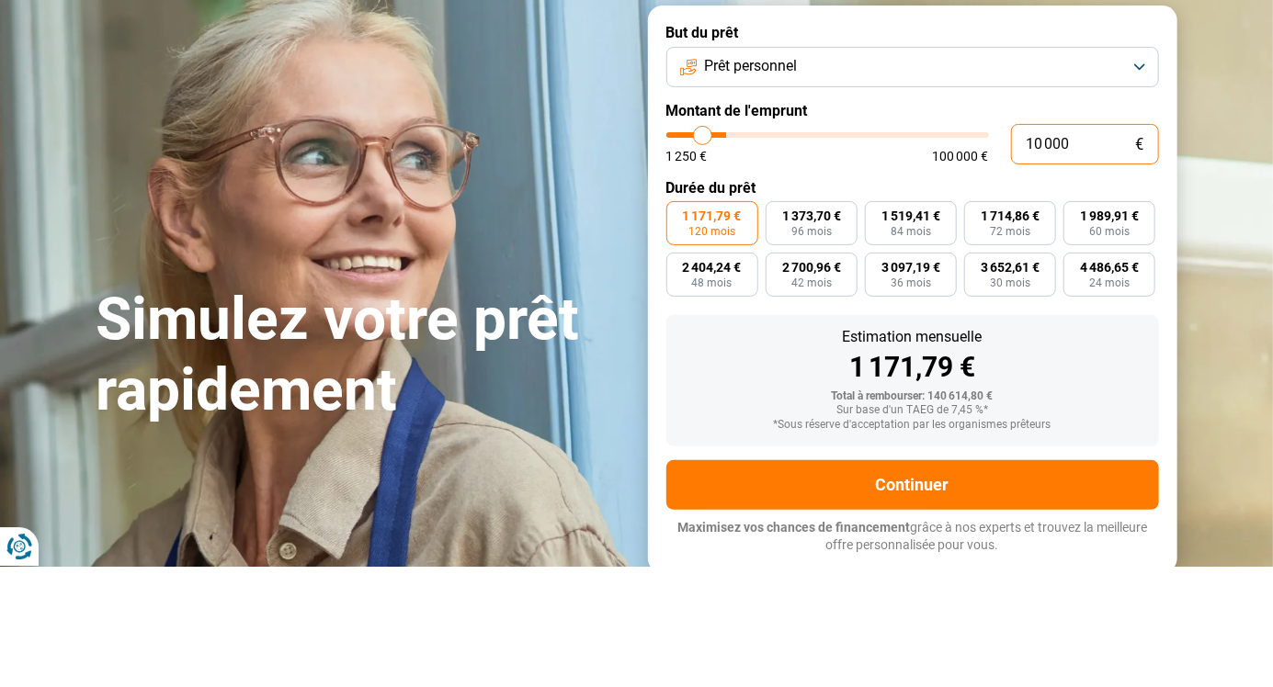
type input "8 750"
type input "8750"
type input "8 250"
type input "8250"
type input "8 000"
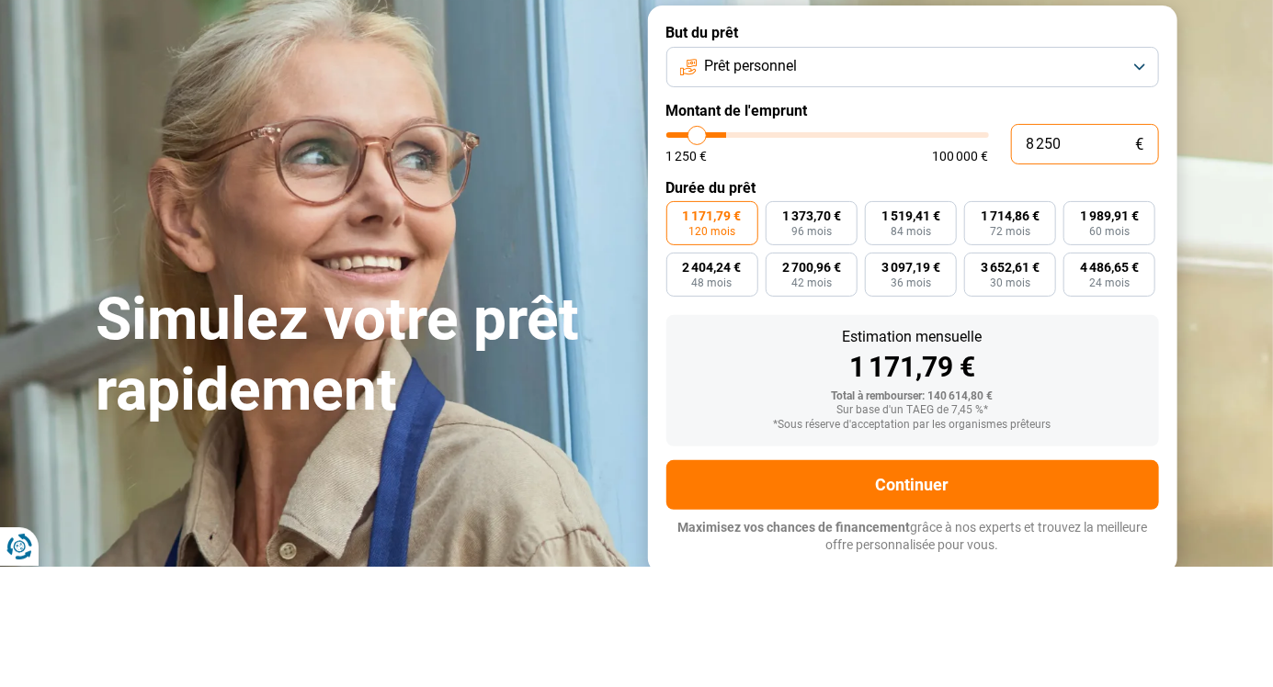
type input "8000"
type input "6 750"
type input "6750"
type input "6 250"
type input "6250"
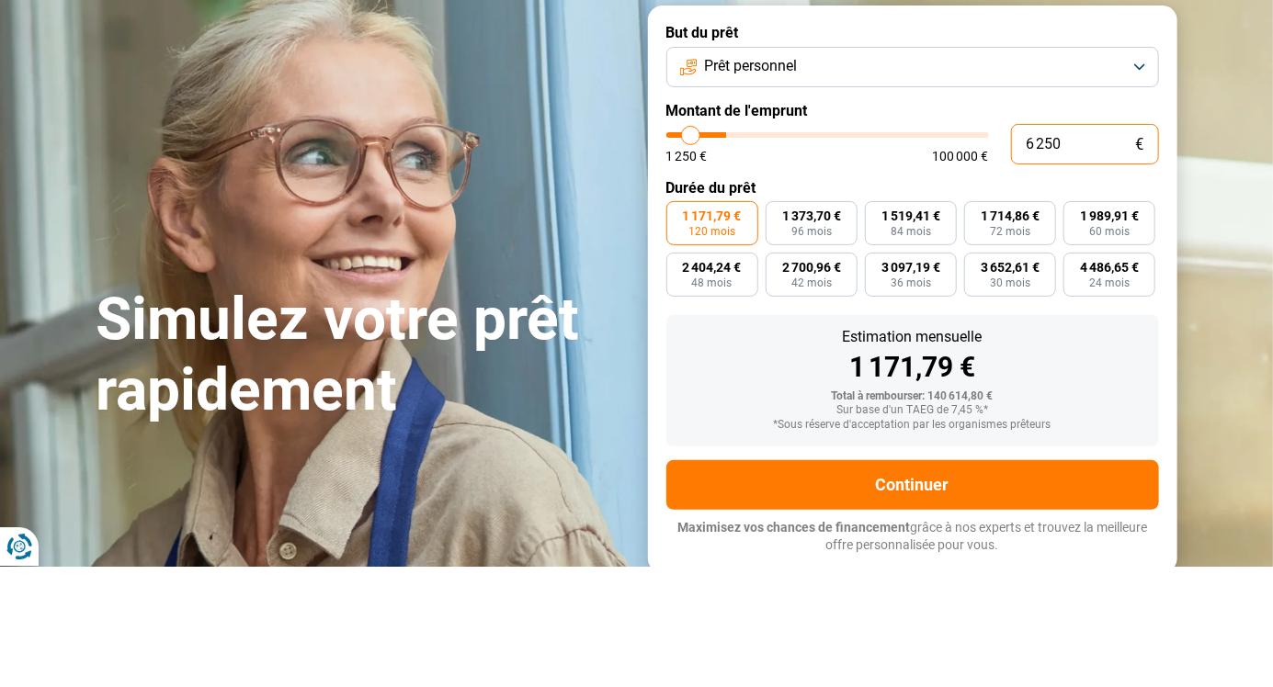
type input "5 500"
type input "5500"
type input "4 750"
type input "4750"
type input "4 000"
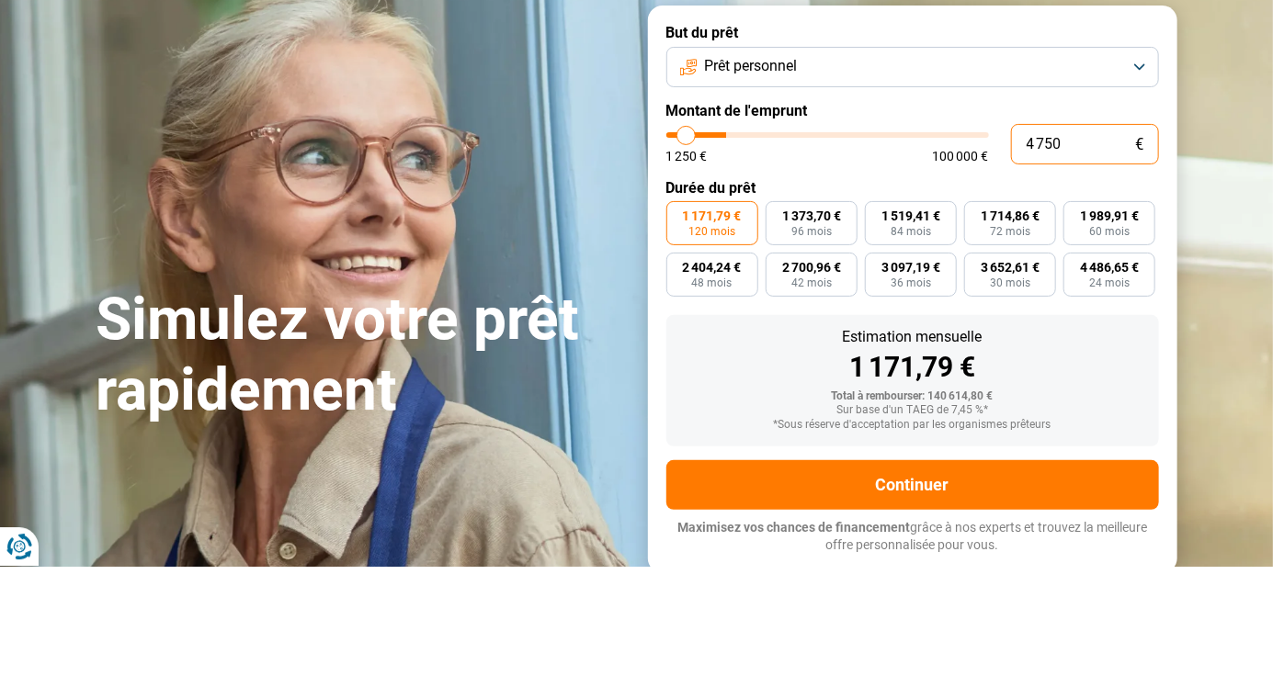
type input "4000"
type input "3 250"
type input "3250"
type input "2 750"
type input "2750"
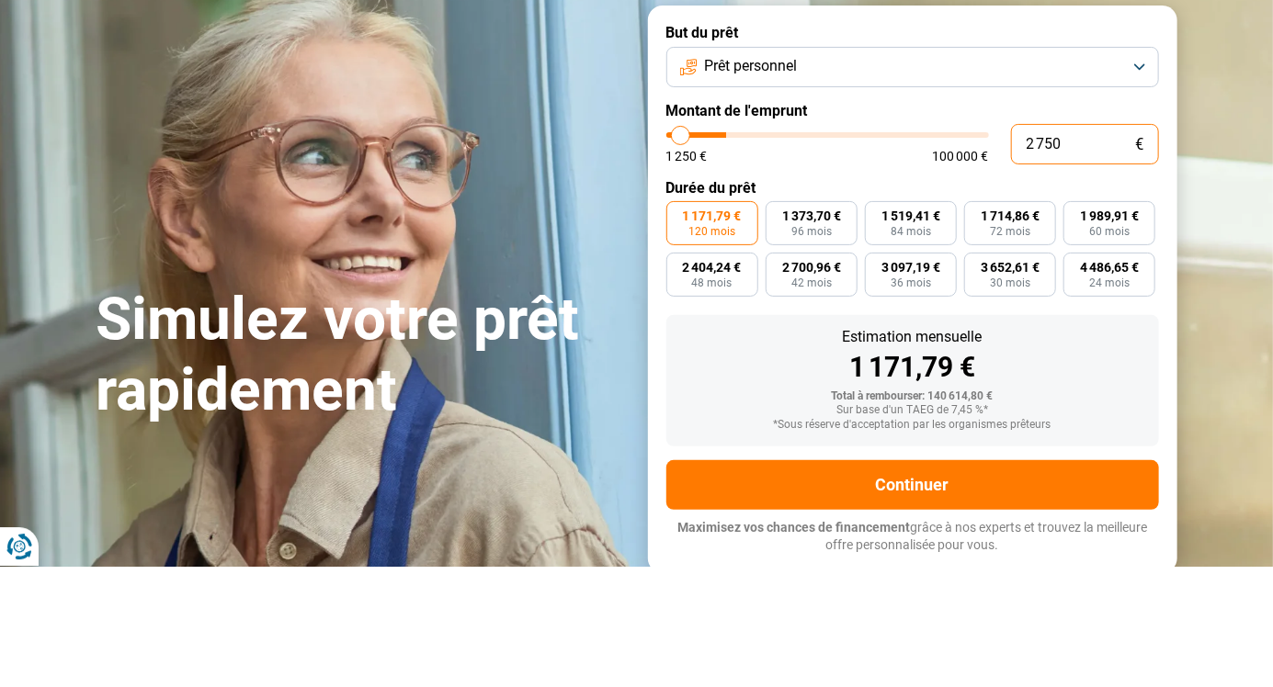
type input "2 250"
type input "2250"
type input "1 500"
type input "1500"
type input "1 250"
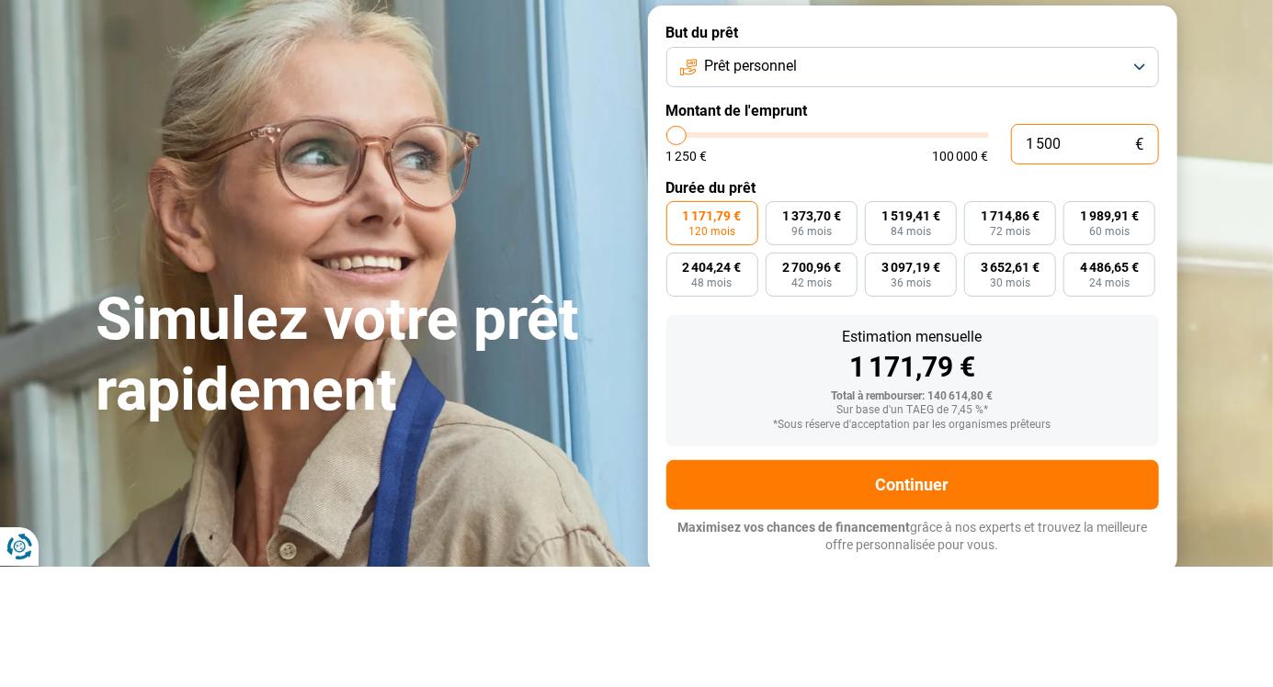
type input "1250"
type input "1 500"
type input "1500"
type input "1 750"
type input "1750"
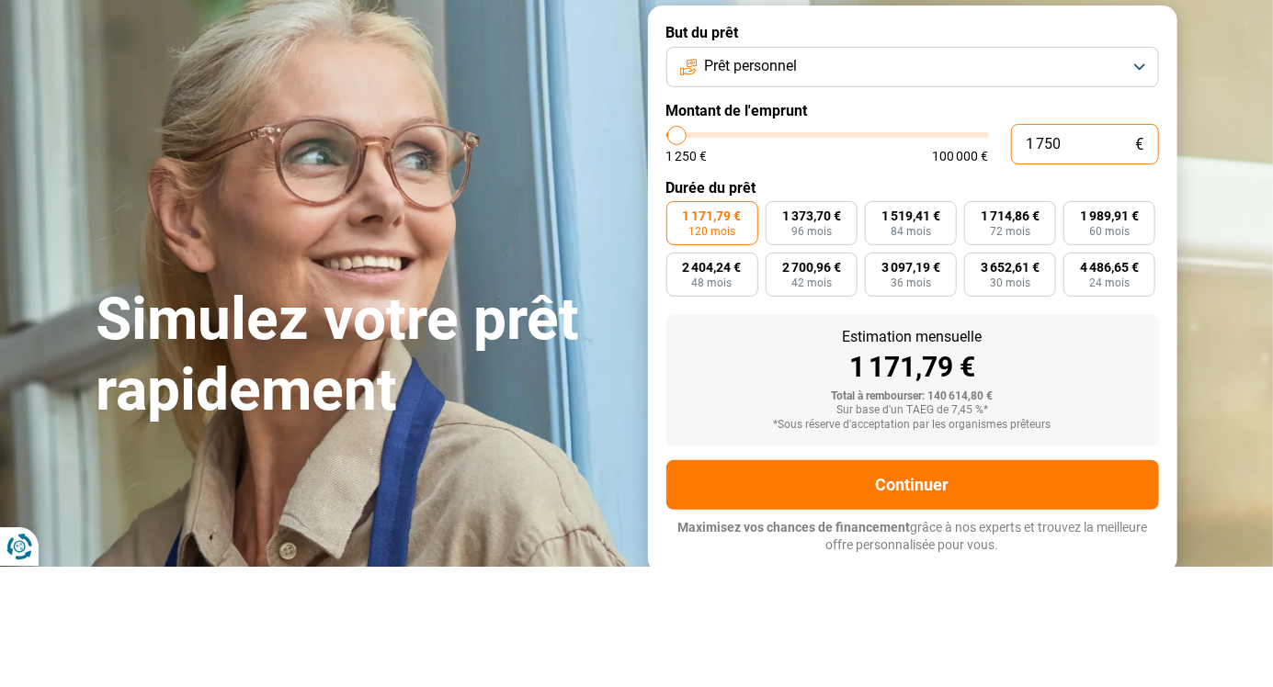
type input "2 000"
type input "2000"
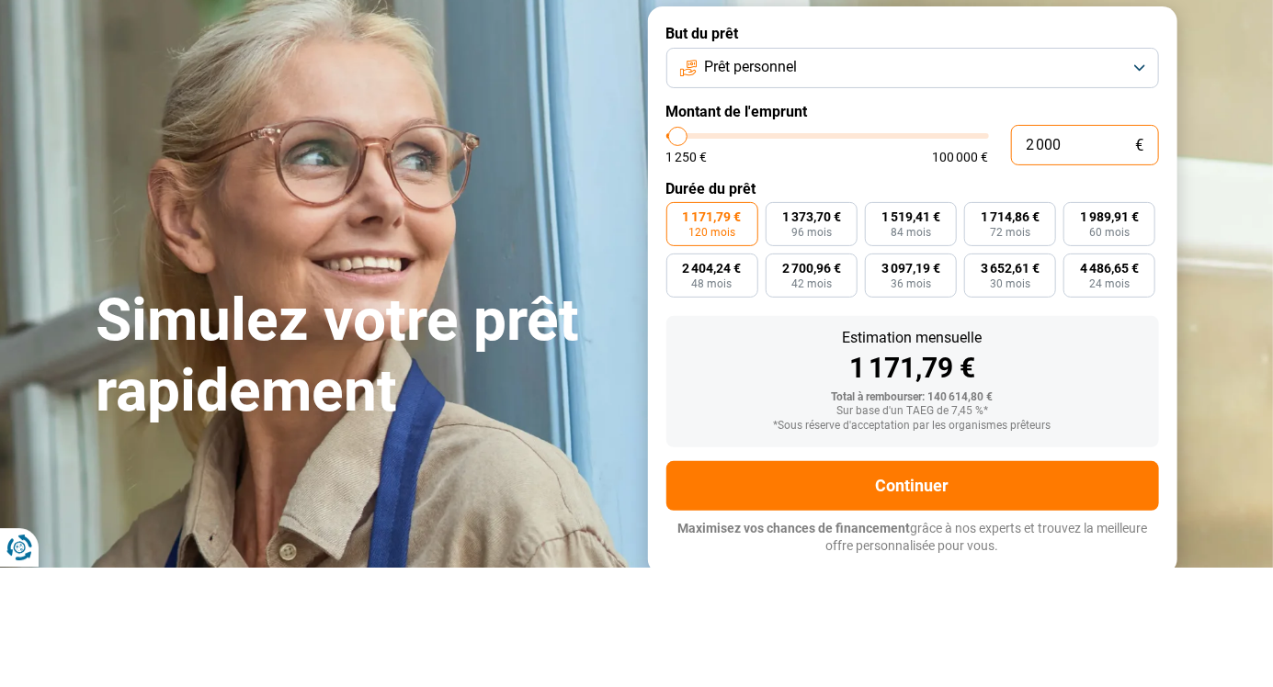
type input "2 250"
type input "2250"
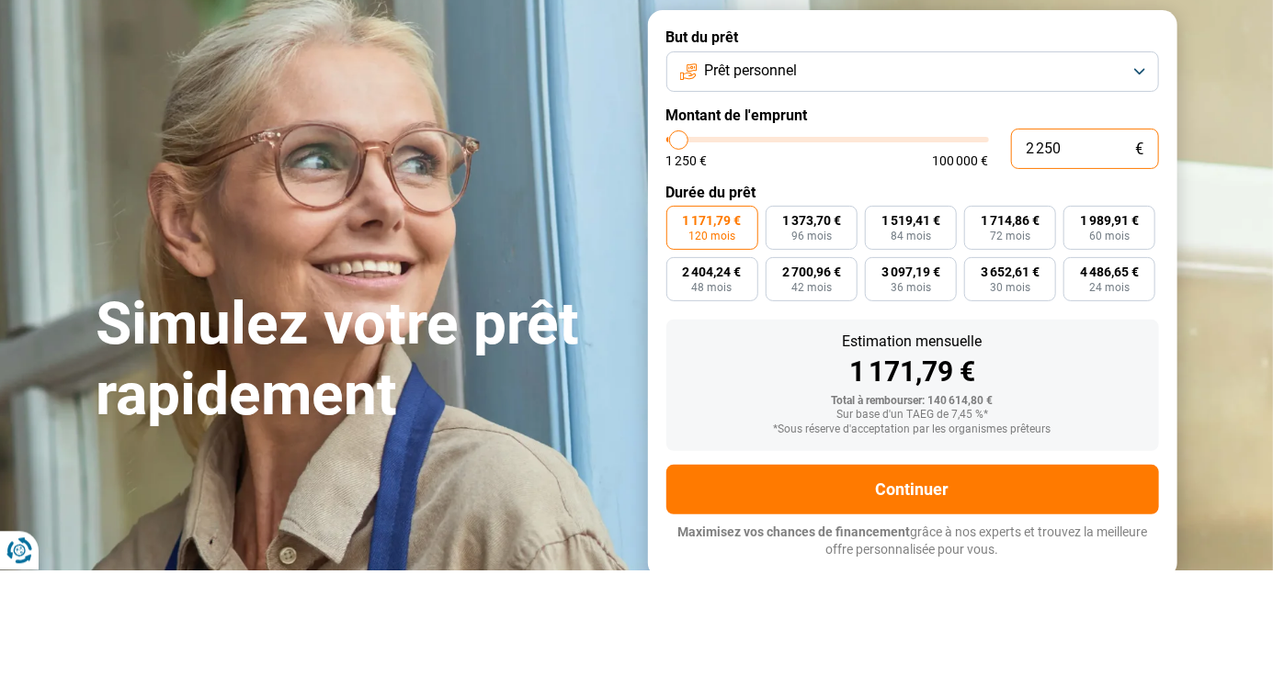
type input "3 750"
type input "3750"
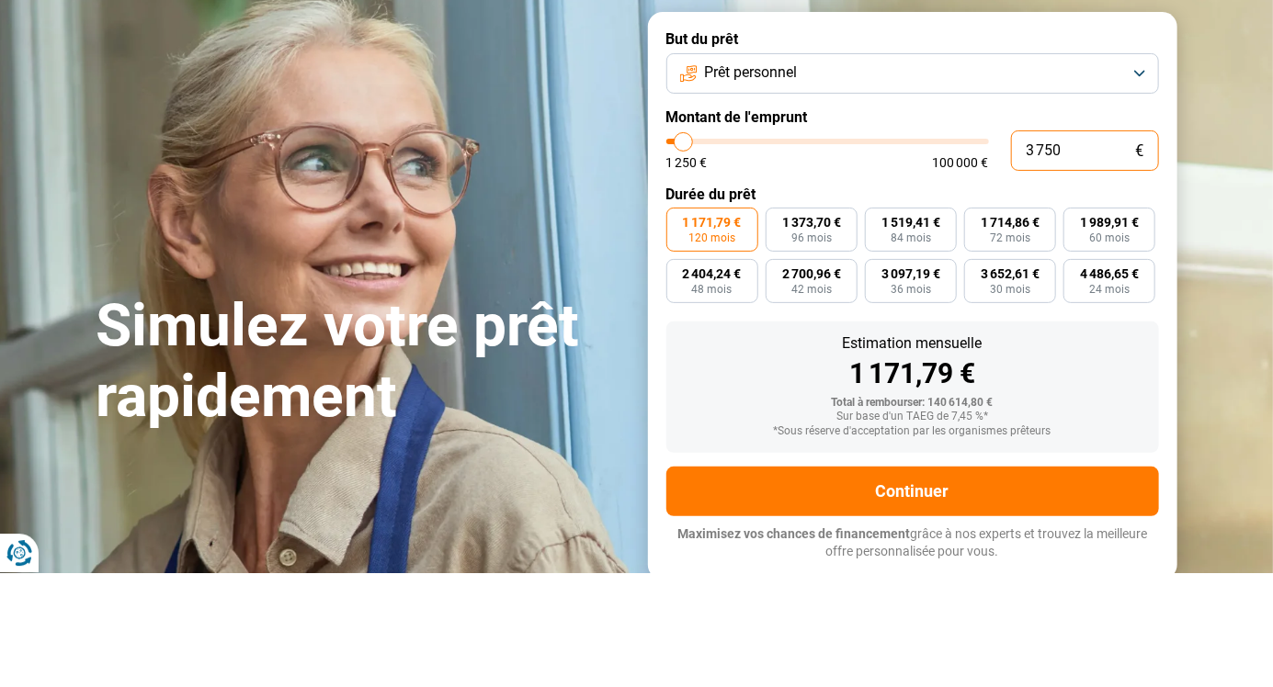
type input "4 750"
type input "4750"
type input "5 750"
type input "5750"
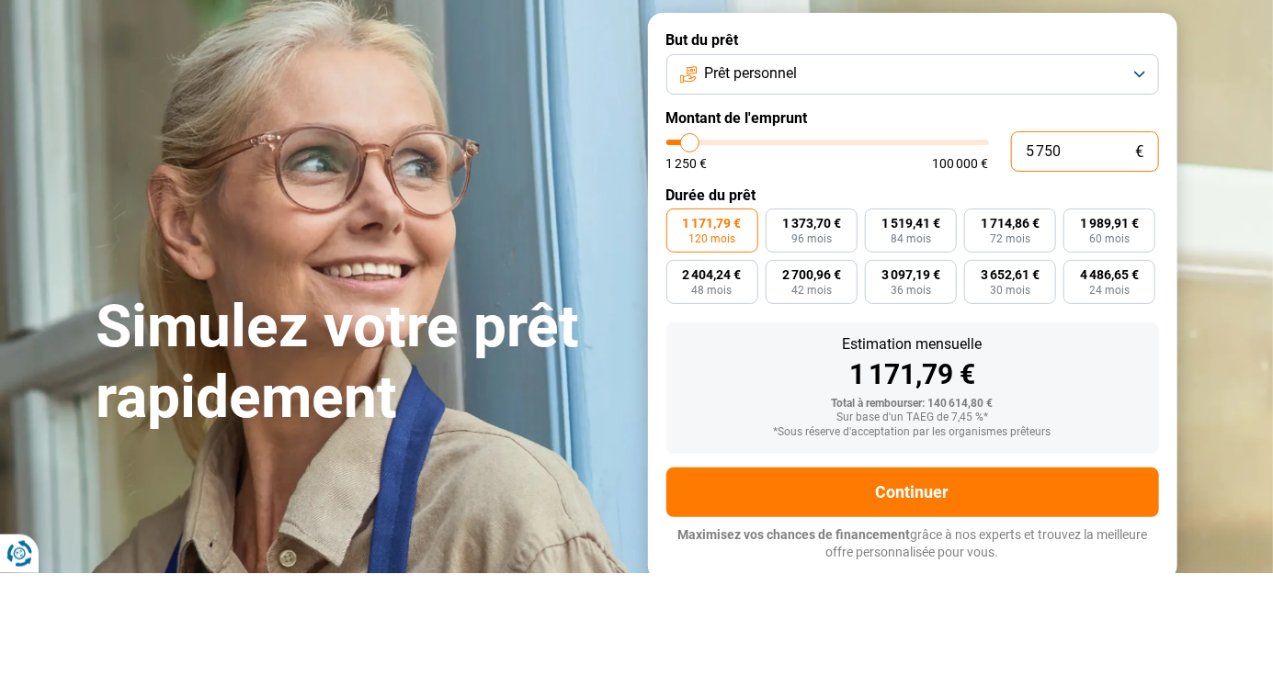
type input "6 000"
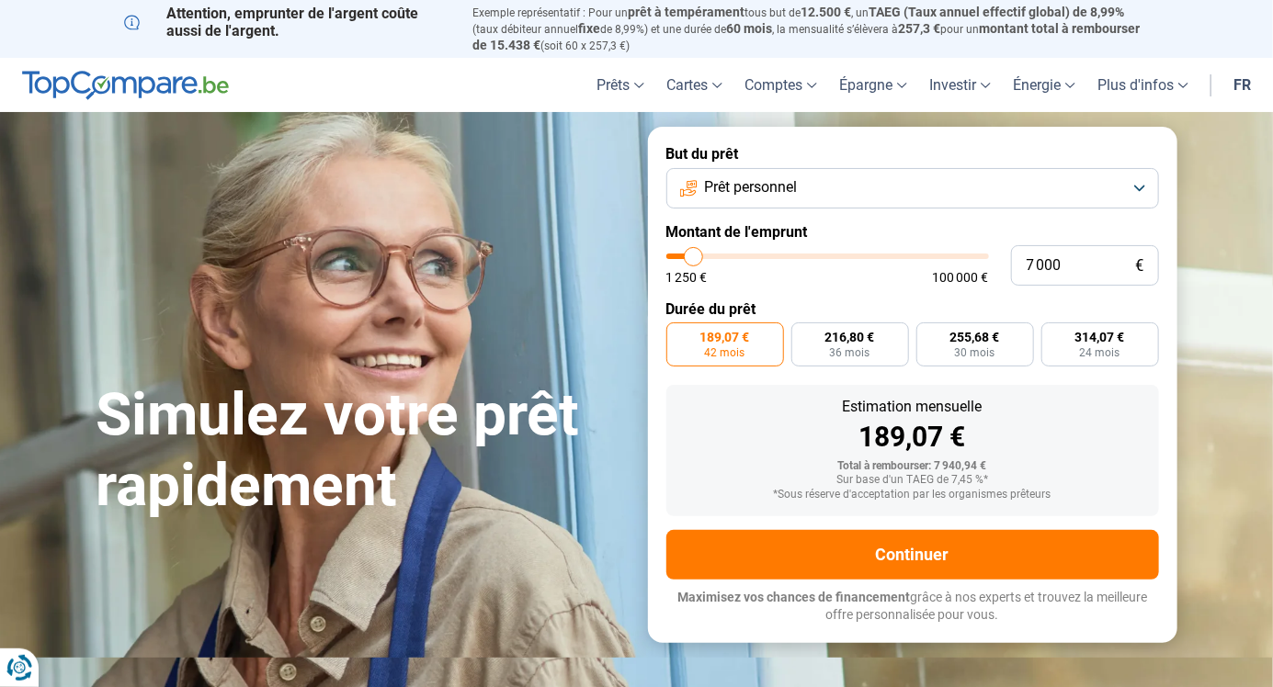
click at [1141, 186] on button "Prêt personnel" at bounding box center [912, 188] width 493 height 40
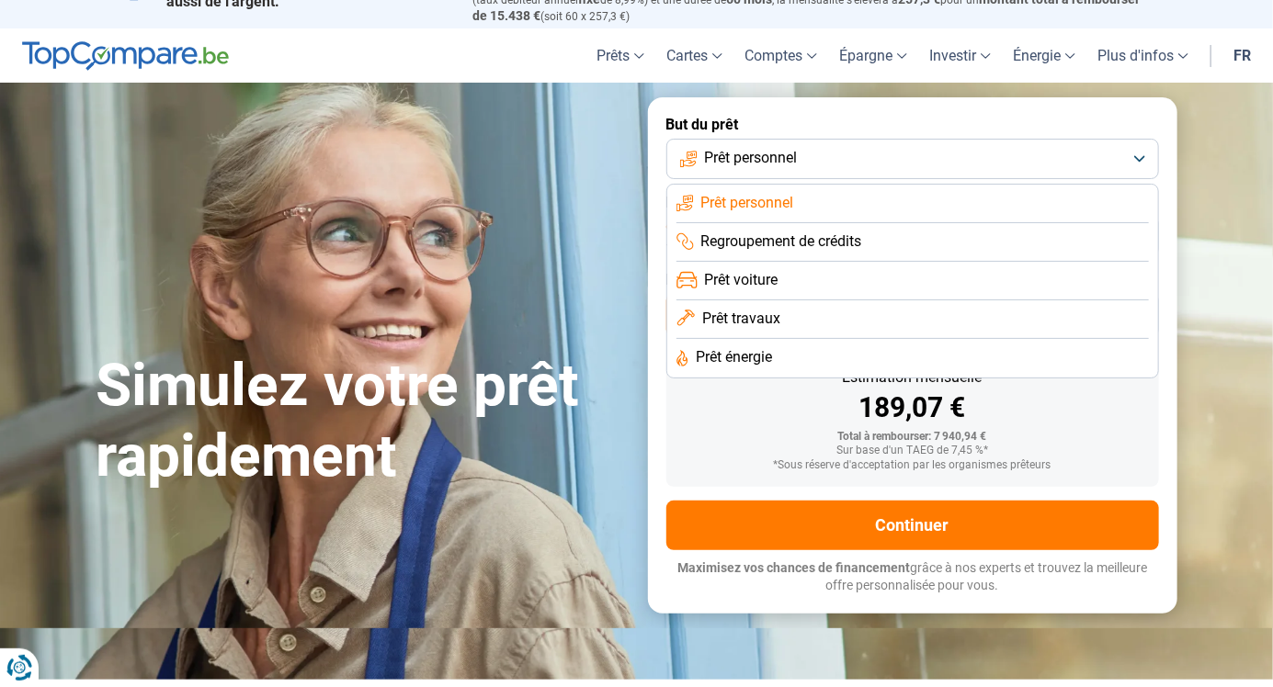
scroll to position [29, 0]
click at [1117, 339] on li "Prêt travaux" at bounding box center [912, 358] width 472 height 39
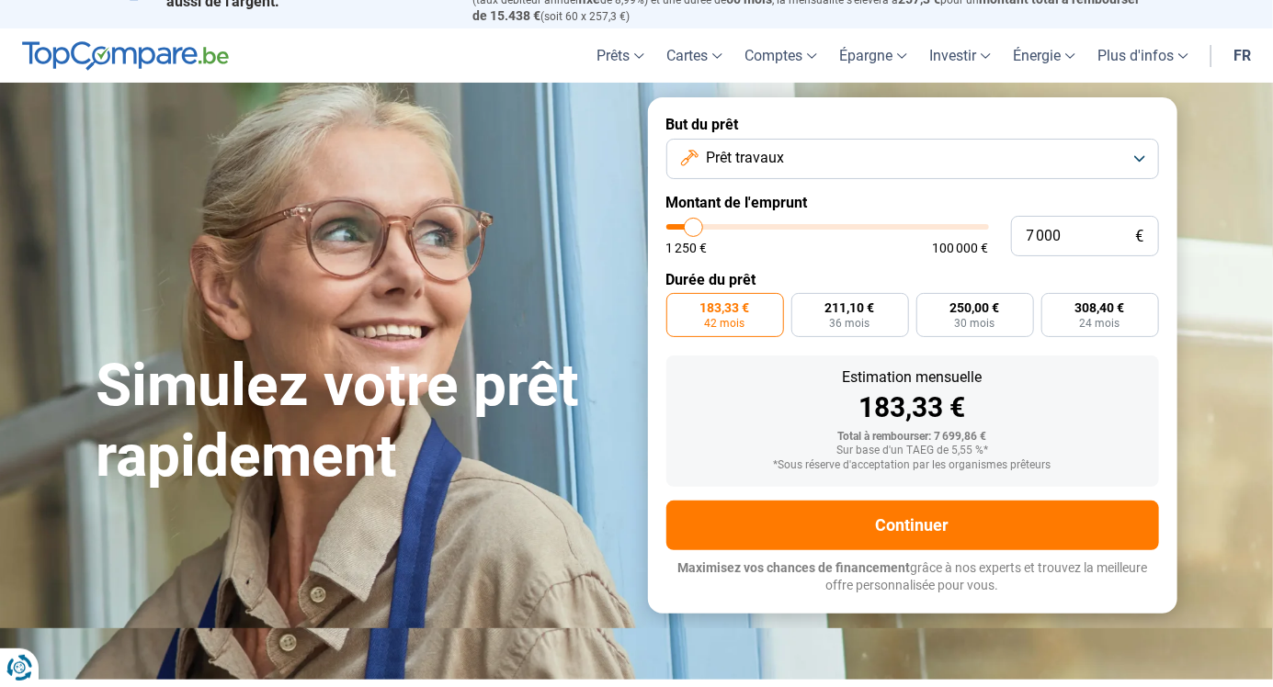
scroll to position [0, 0]
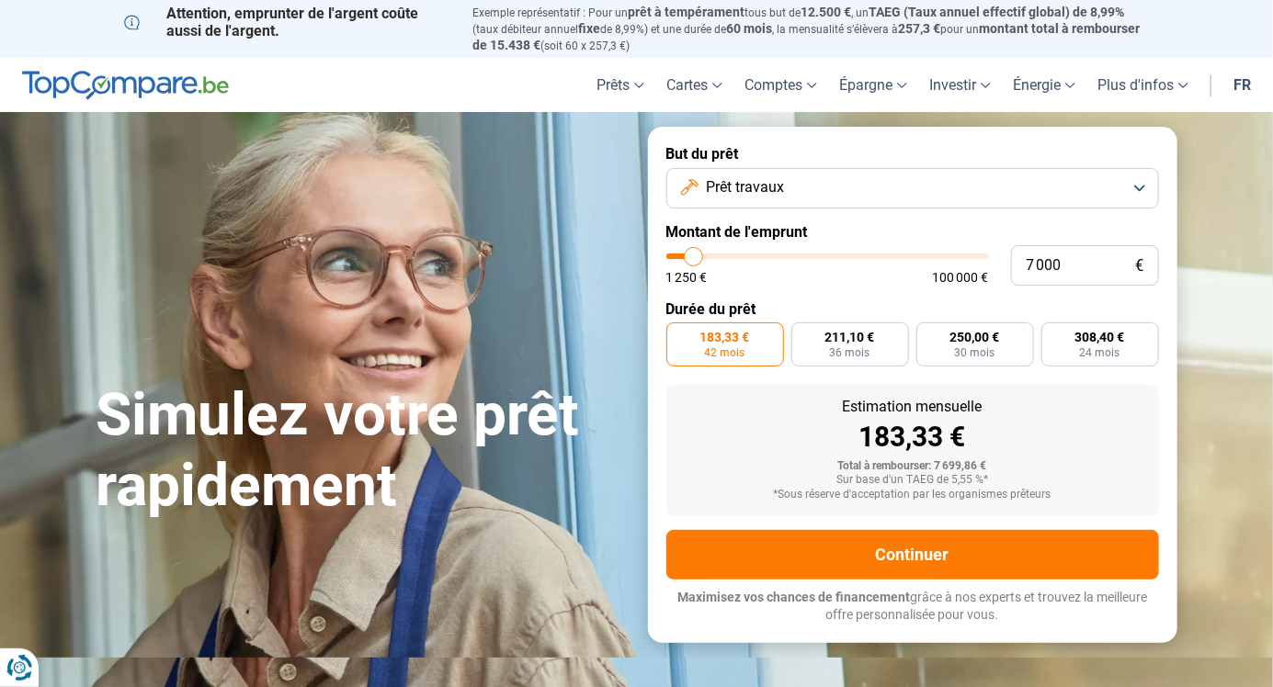
click at [1140, 179] on button "Prêt travaux" at bounding box center [912, 188] width 493 height 40
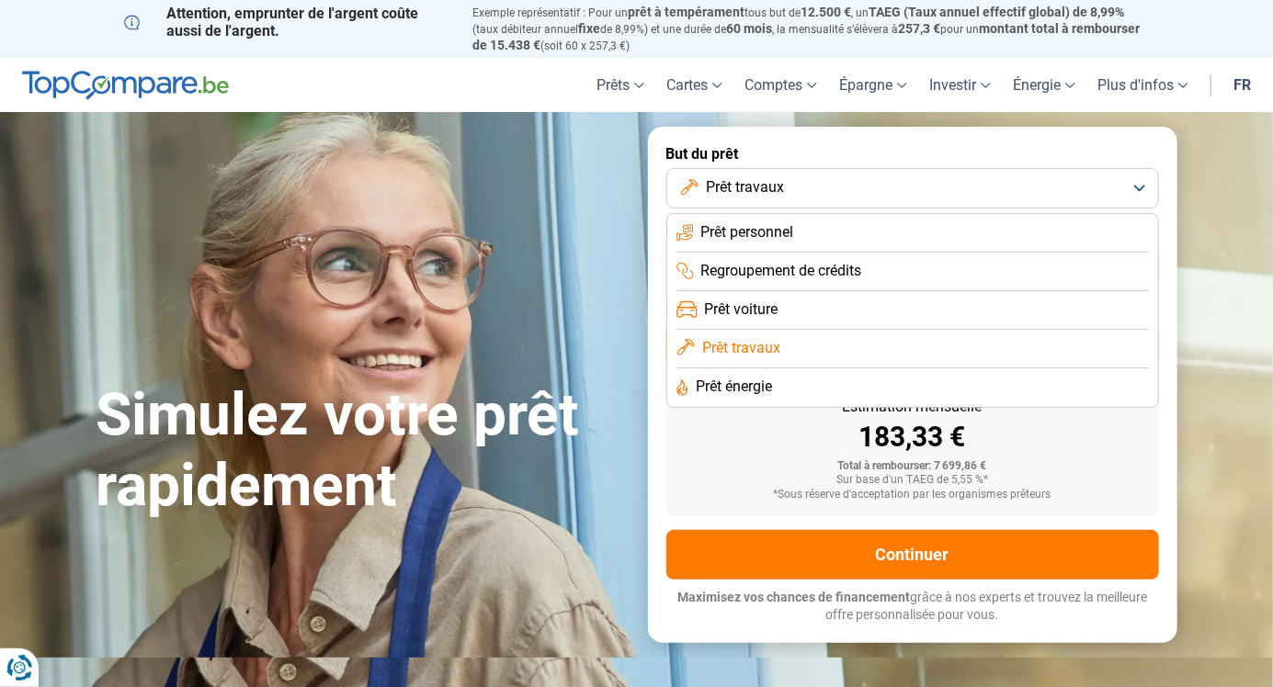
click at [1109, 253] on li "Prêt personnel" at bounding box center [912, 272] width 472 height 39
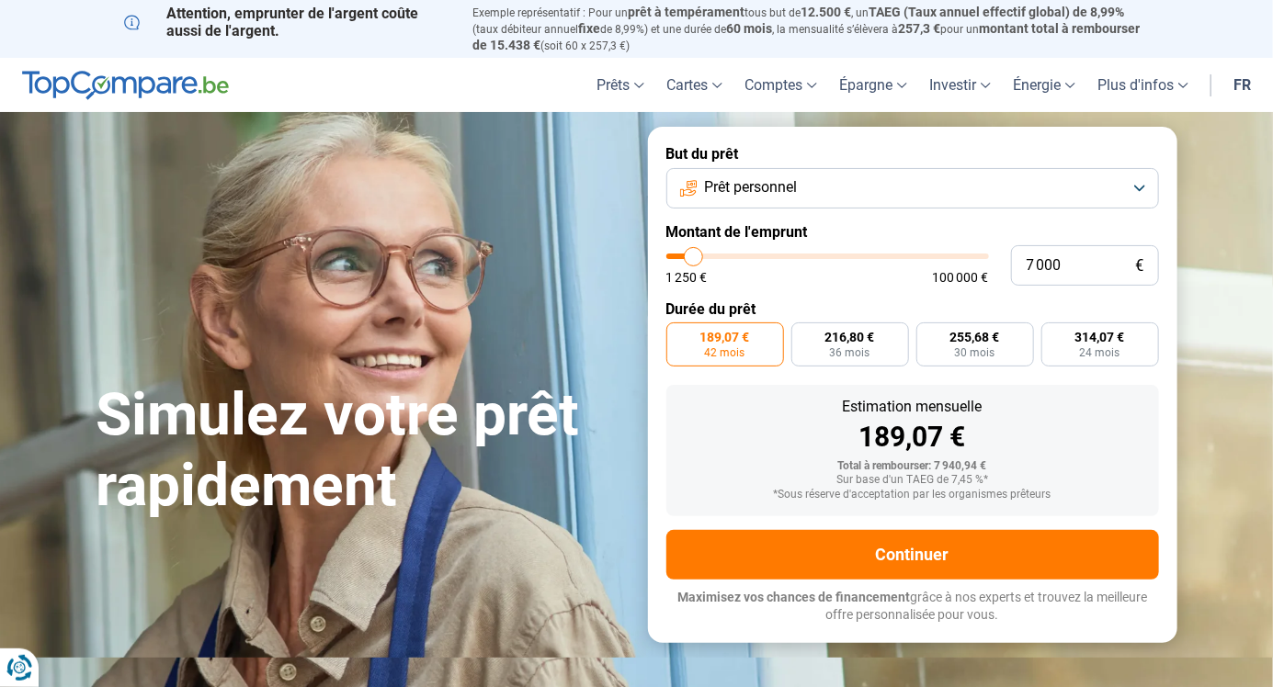
click at [993, 518] on form "But du prêt Prêt personnel Montant de l'emprunt 7 000 € 1 250 € 100 000 € Durée…" at bounding box center [912, 385] width 529 height 516
click at [970, 575] on button "Continuer" at bounding box center [912, 555] width 493 height 50
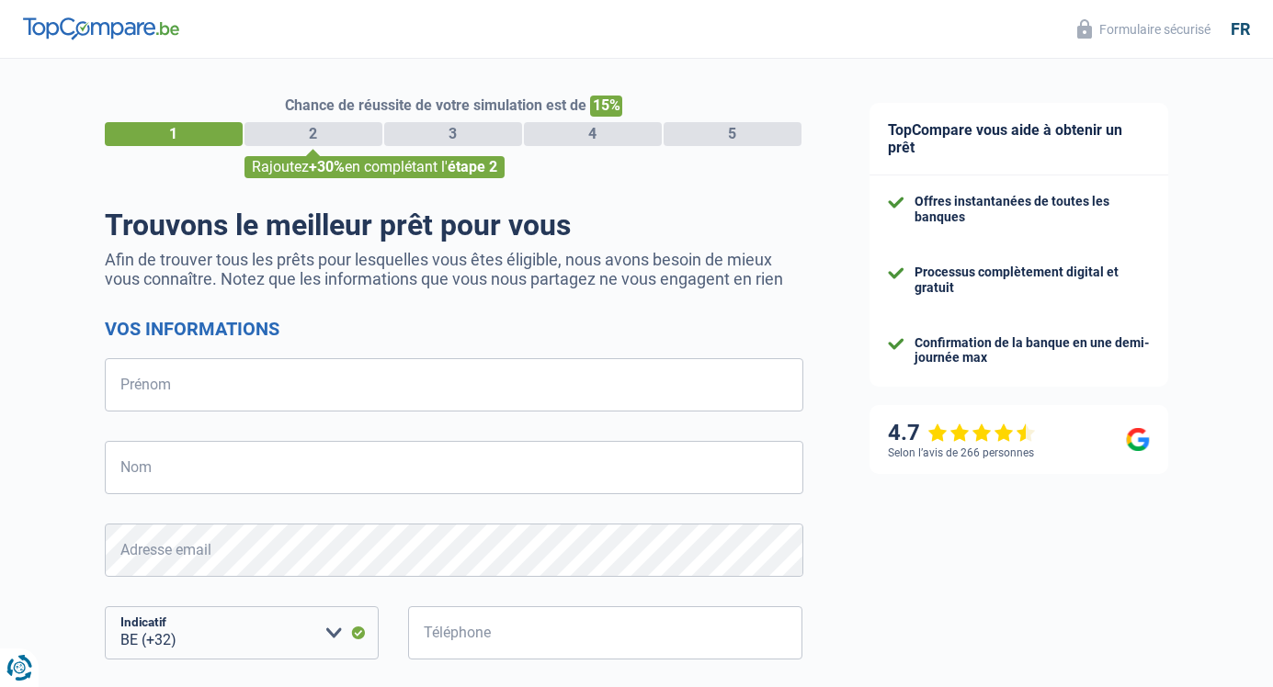
select select "32"
click at [178, 397] on input "Prénom" at bounding box center [454, 384] width 698 height 53
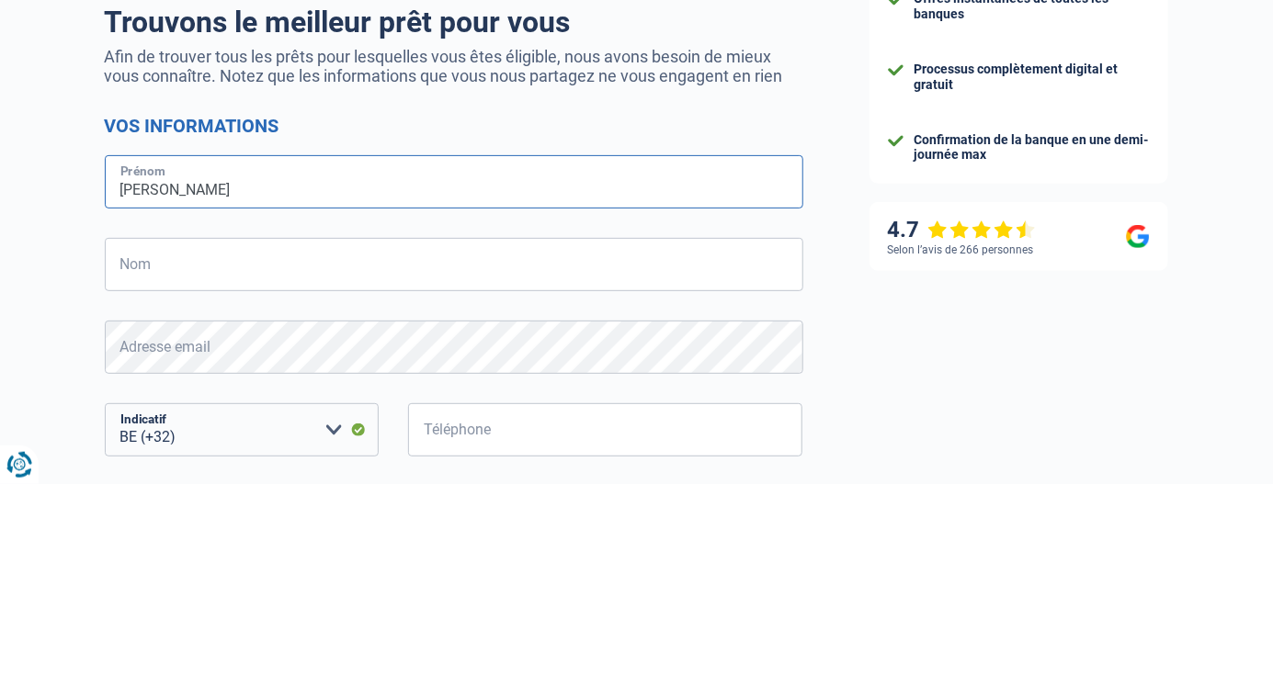
type input "Bernard"
click at [169, 482] on input "Nom" at bounding box center [454, 467] width 698 height 53
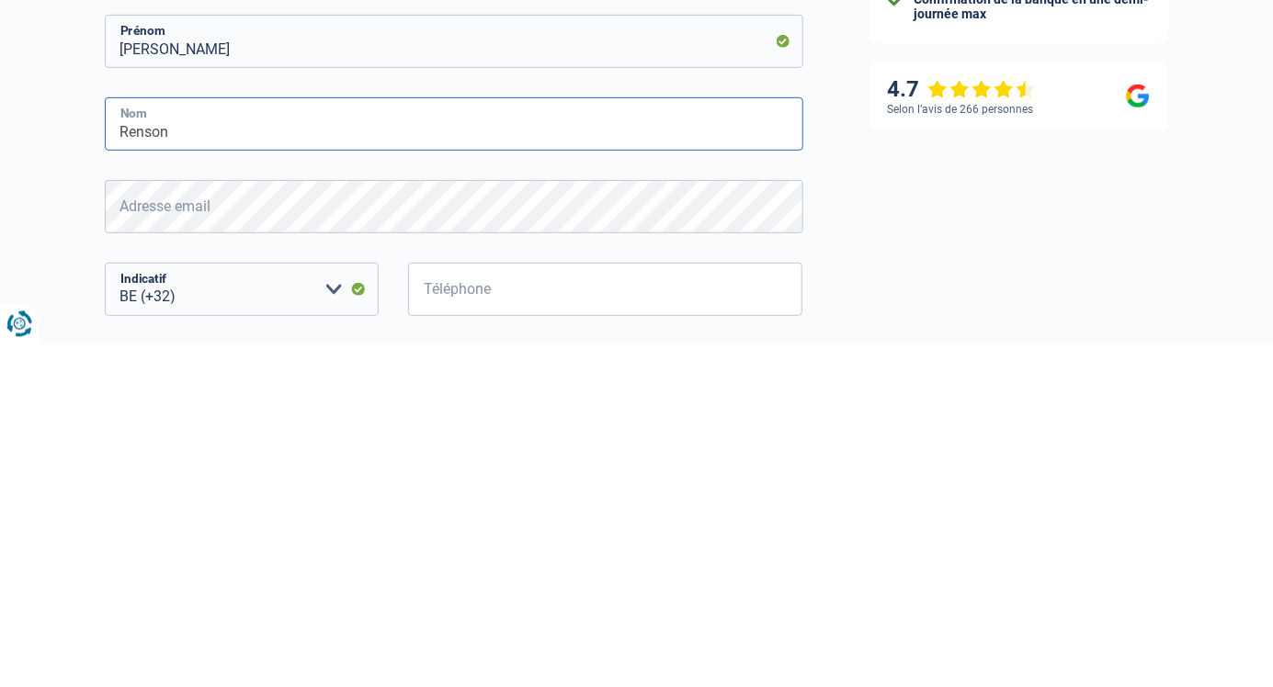
type input "Renson"
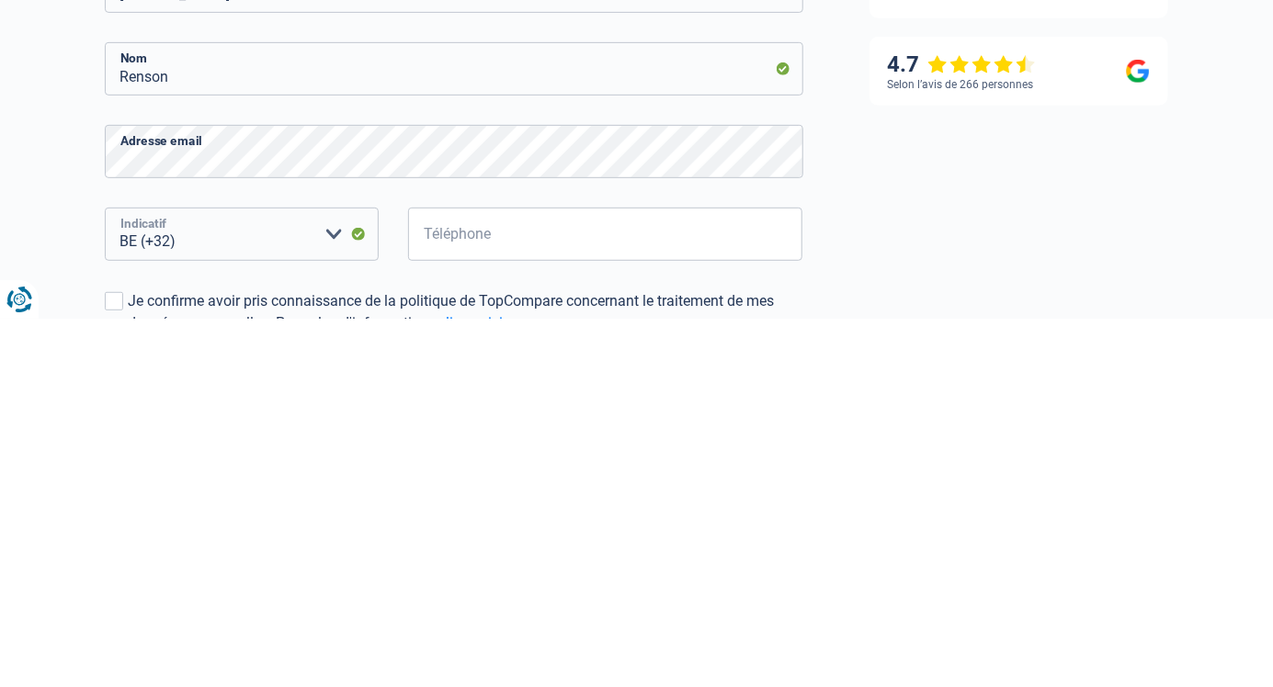
click at [207, 625] on select "BE (+32) LU (+352) Veuillez sélectionner une option" at bounding box center [242, 602] width 274 height 53
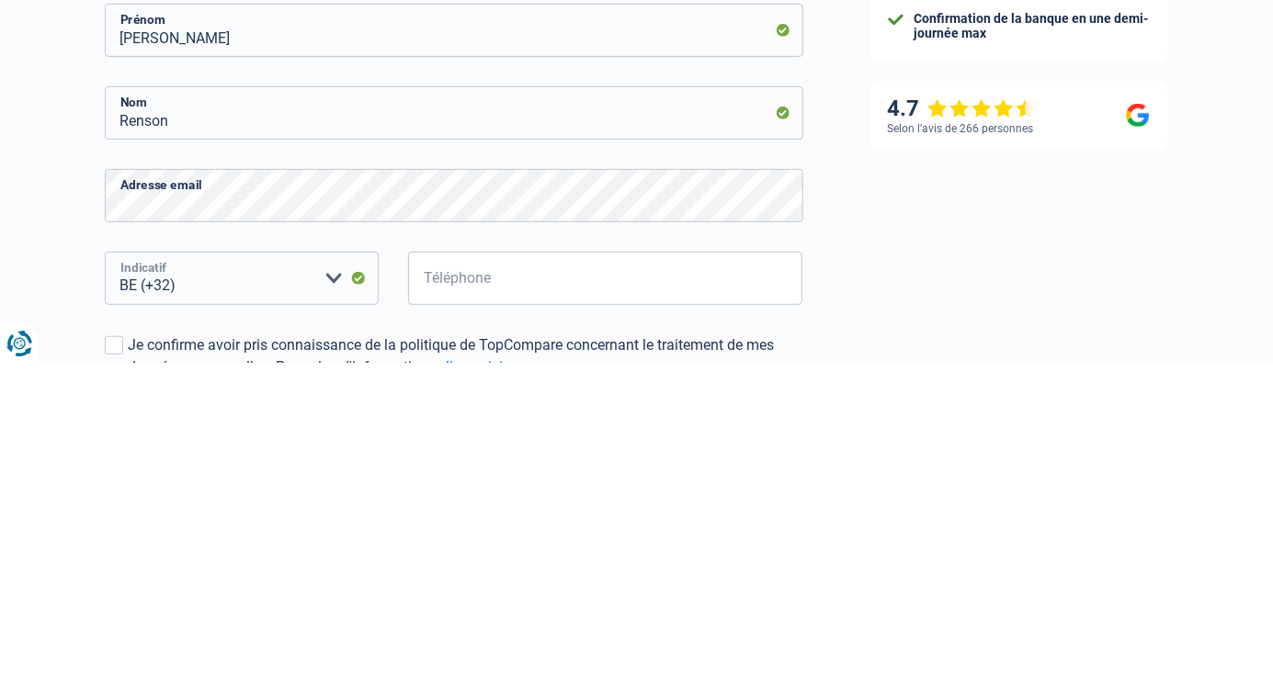
scroll to position [30, 0]
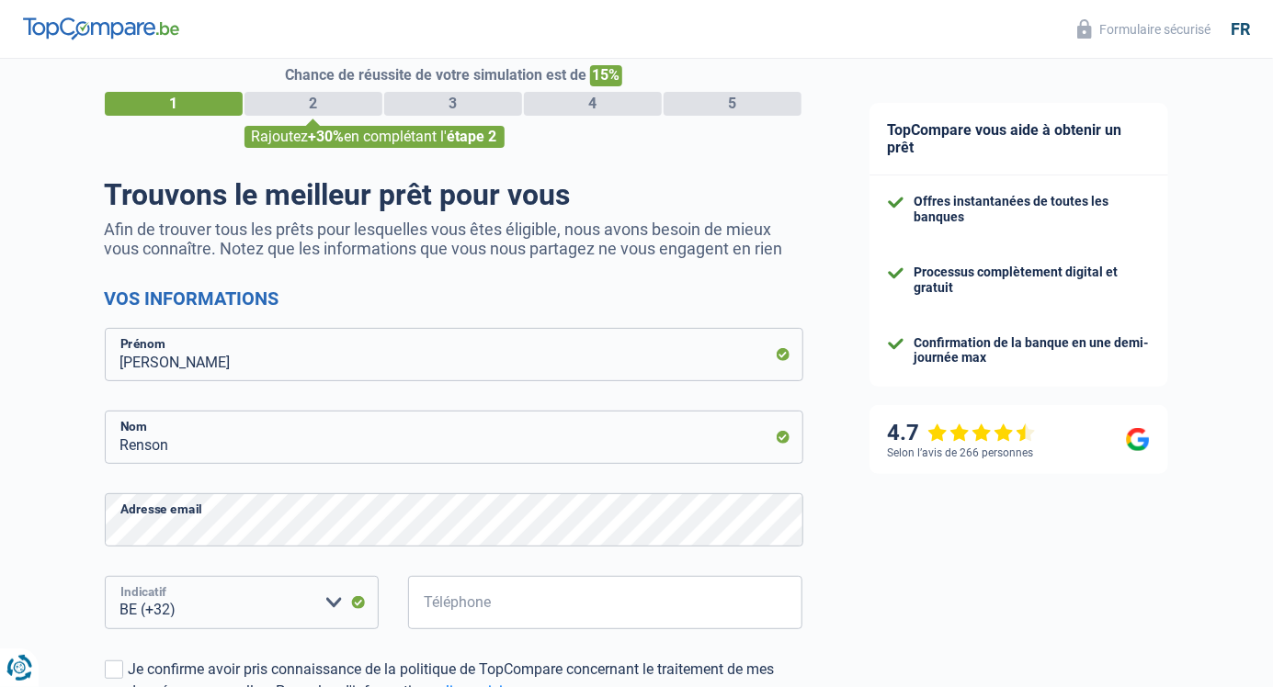
click at [221, 596] on select "BE (+32) LU (+352) Veuillez sélectionner une option" at bounding box center [242, 602] width 274 height 53
click at [105, 576] on select "BE (+32) LU (+352) Veuillez sélectionner une option" at bounding box center [242, 602] width 274 height 53
click at [230, 606] on select "BE (+32) LU (+352) Veuillez sélectionner une option" at bounding box center [242, 602] width 274 height 53
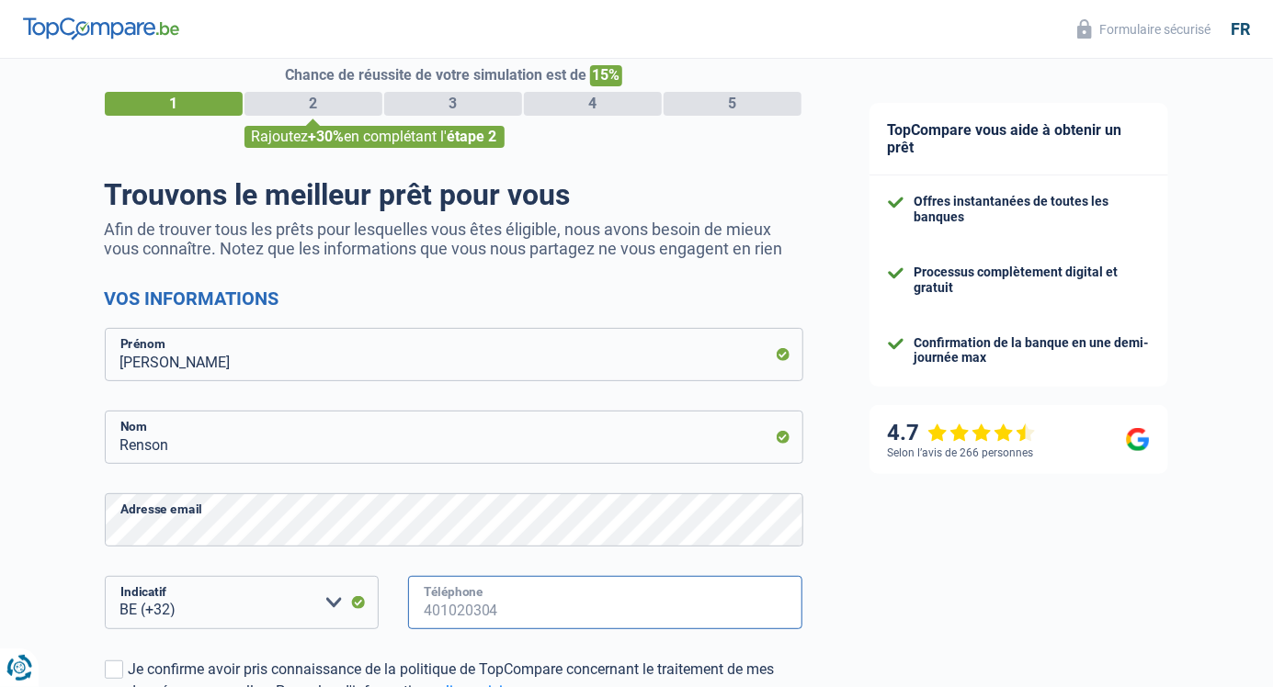
click at [541, 610] on input "Téléphone" at bounding box center [605, 602] width 395 height 53
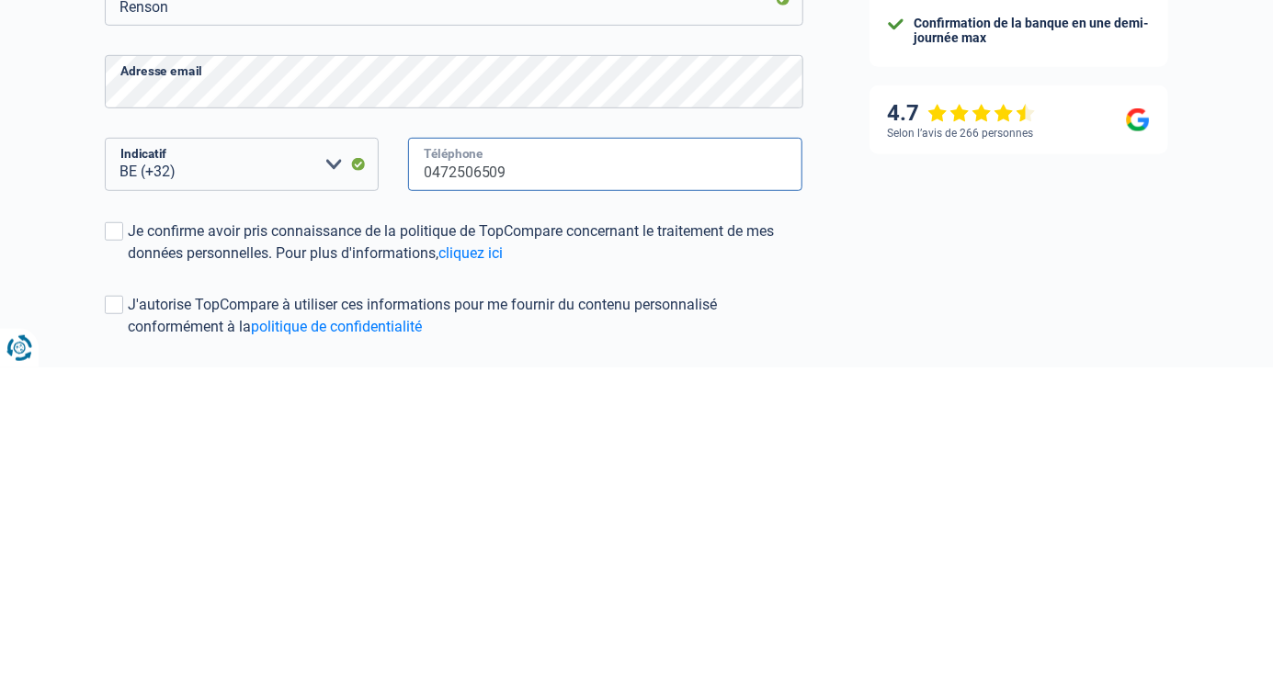
scroll to position [153, 0]
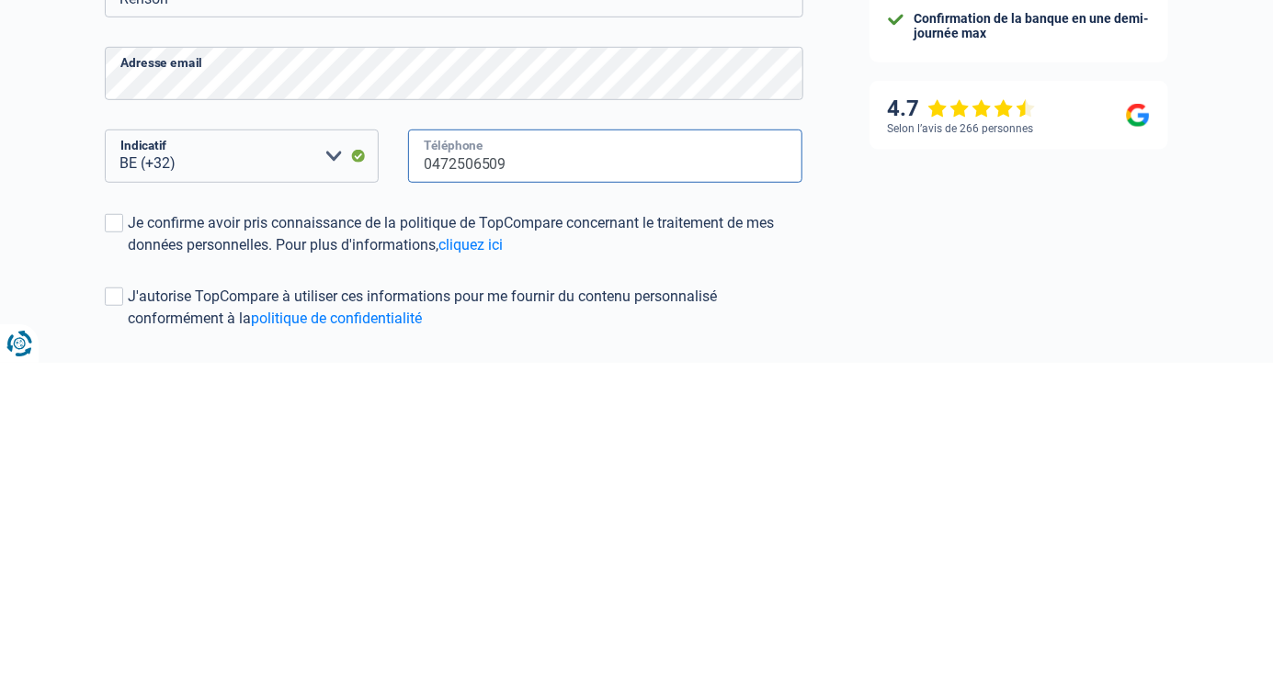
type input "0472506509"
click at [118, 551] on span at bounding box center [114, 547] width 18 height 18
click at [129, 581] on input "Je confirme avoir pris connaissance de la politique de TopCompare concernant le…" at bounding box center [129, 581] width 0 height 0
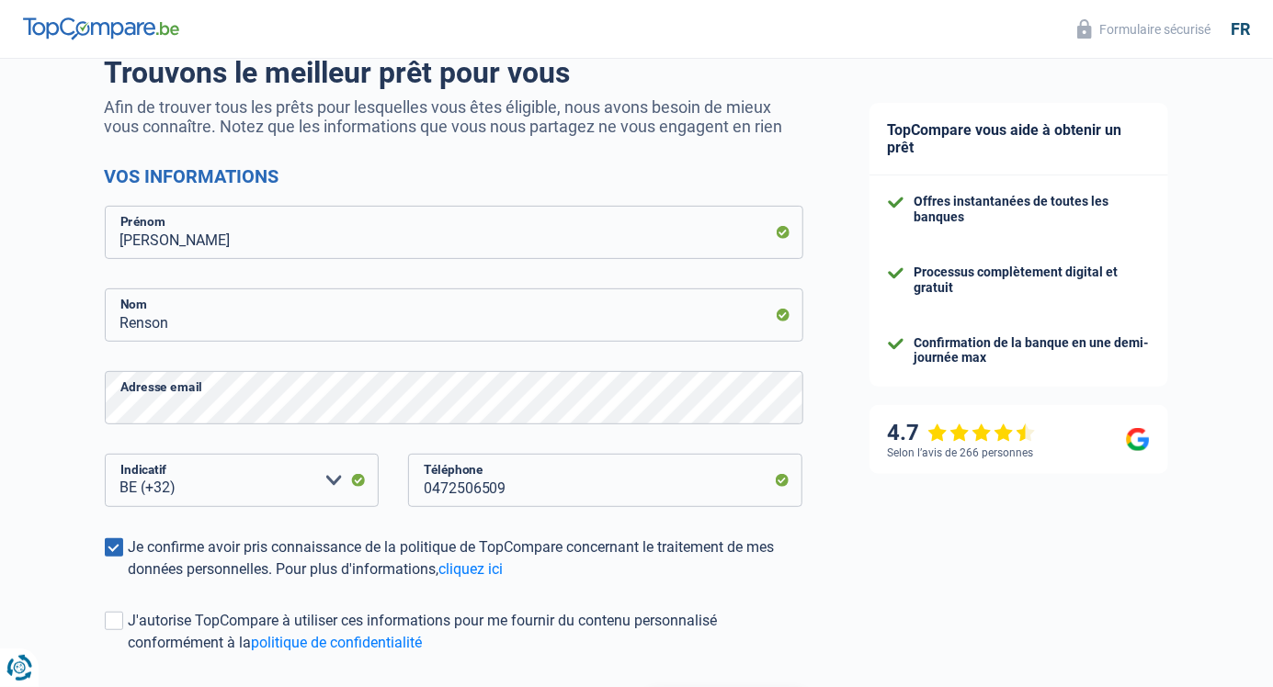
click at [125, 621] on label "J'autorise TopCompare à utiliser ces informations pour me fournir du contenu pe…" at bounding box center [454, 632] width 698 height 44
click at [129, 654] on input "J'autorise TopCompare à utiliser ces informations pour me fournir du contenu pe…" at bounding box center [129, 654] width 0 height 0
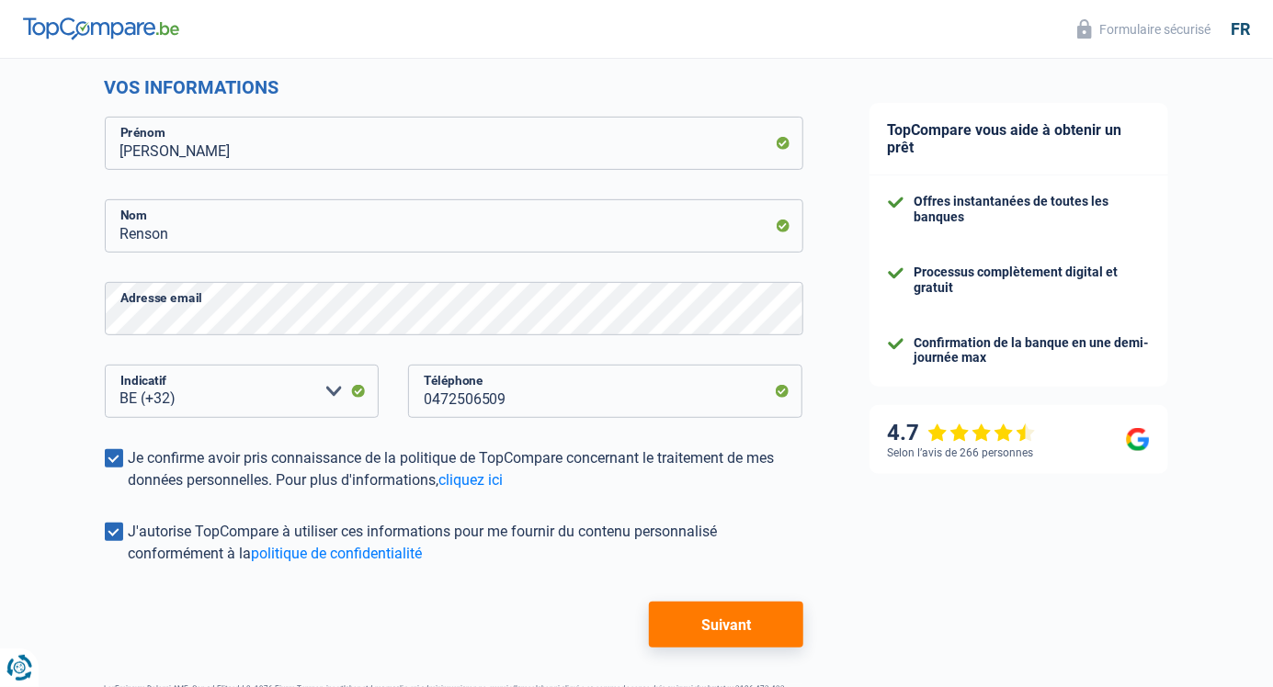
scroll to position [246, 0]
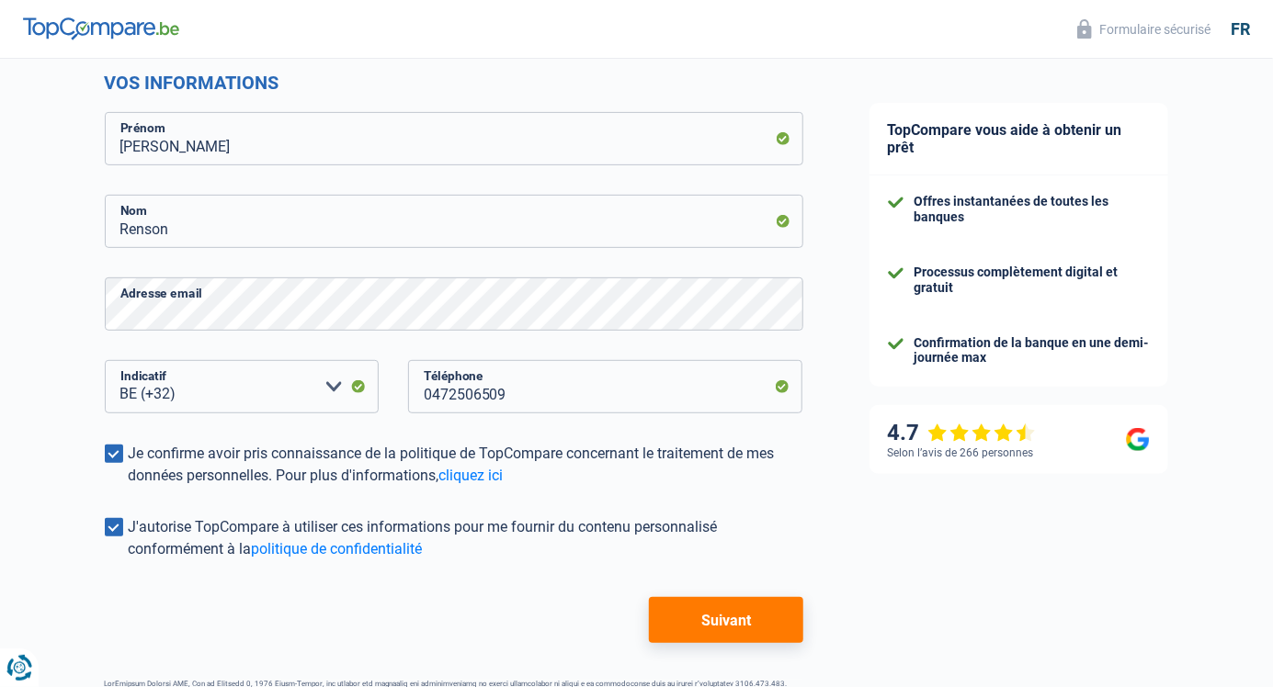
click at [762, 619] on button "Suivant" at bounding box center [725, 620] width 153 height 46
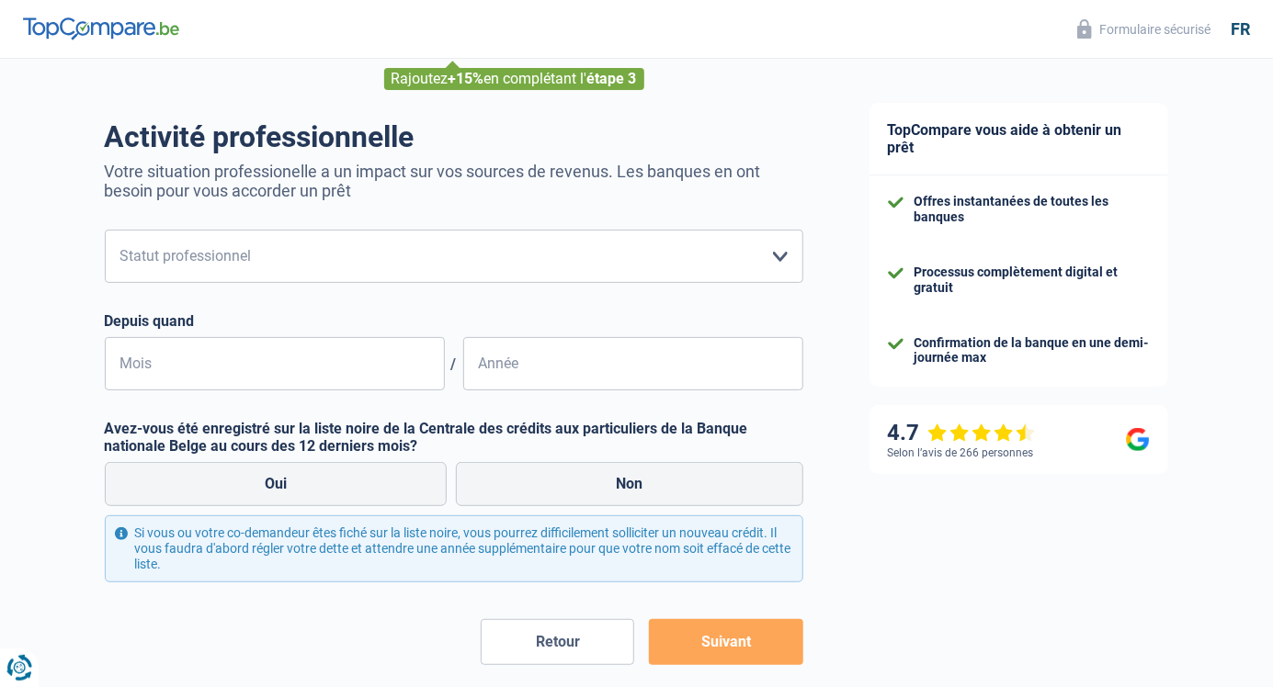
scroll to position [109, 0]
